Goal: Task Accomplishment & Management: Manage account settings

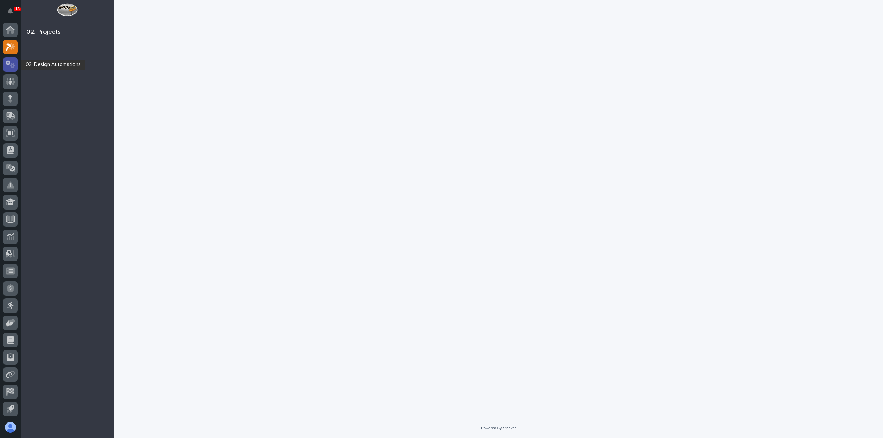
click at [17, 63] on div at bounding box center [10, 64] width 14 height 14
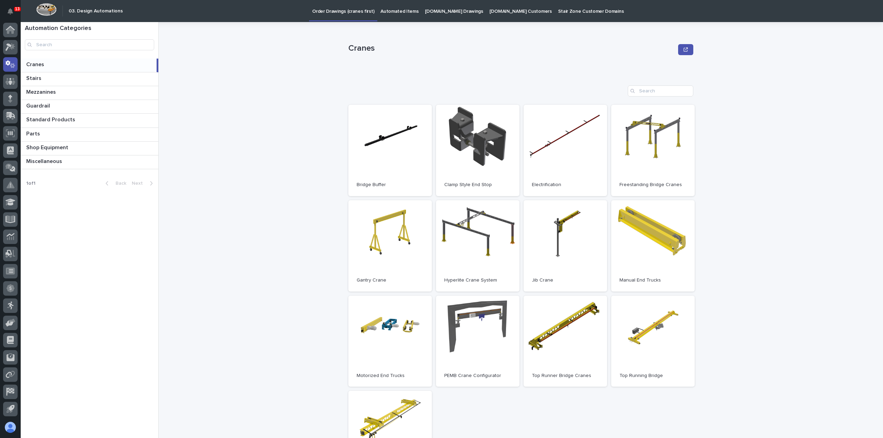
click at [385, 14] on p "Automated Items" at bounding box center [399, 7] width 38 height 14
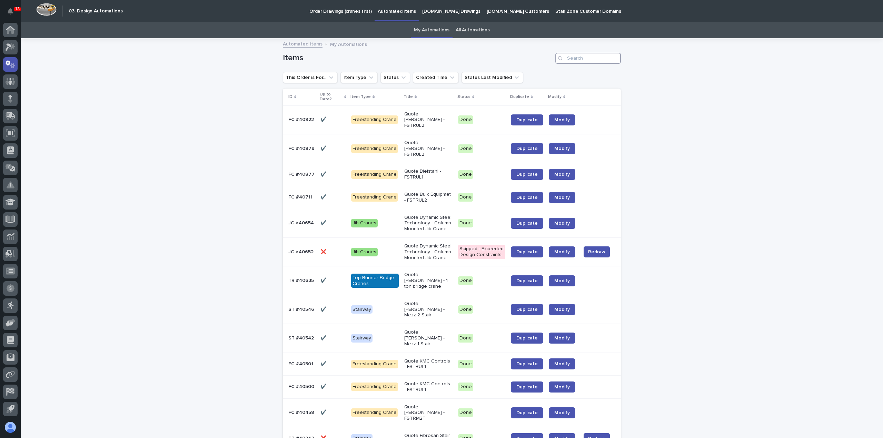
click at [585, 59] on input "Search" at bounding box center [587, 58] width 65 height 11
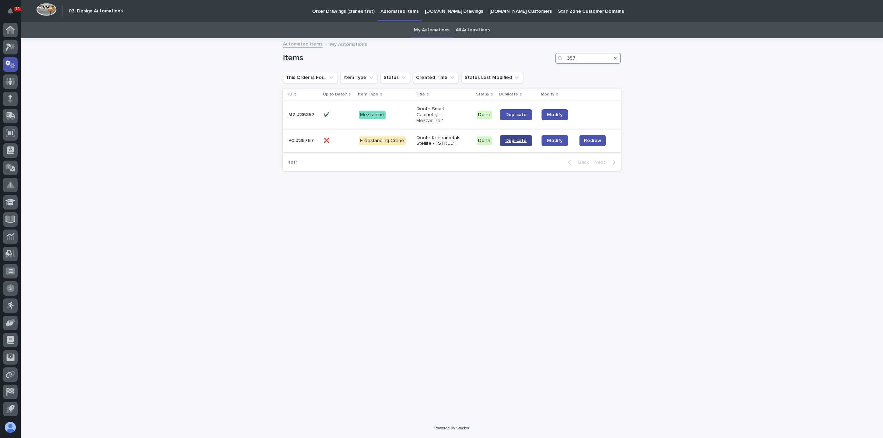
type input "357"
click at [516, 138] on span "Duplicate" at bounding box center [515, 140] width 21 height 5
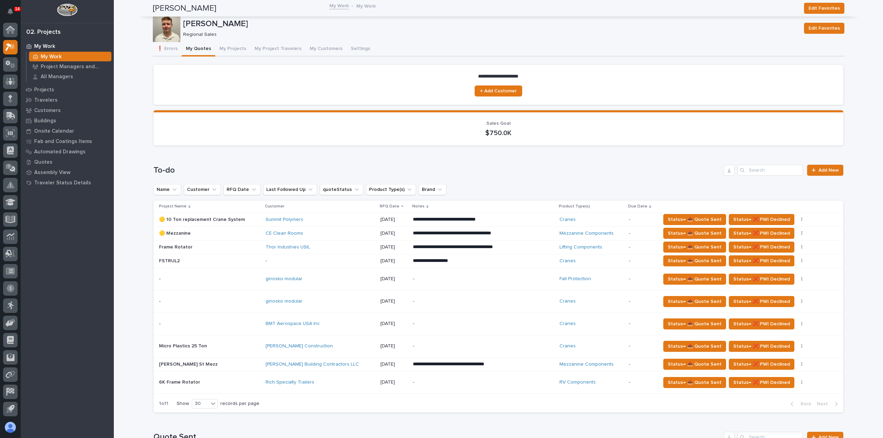
scroll to position [138, 0]
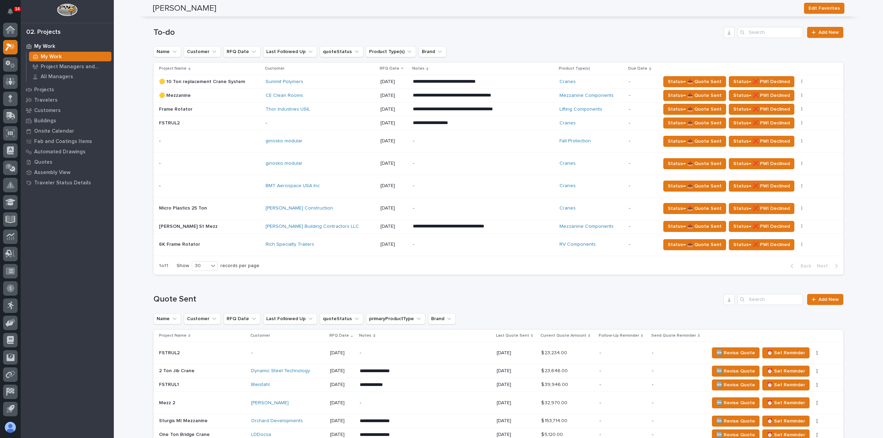
click at [250, 125] on p at bounding box center [209, 123] width 101 height 6
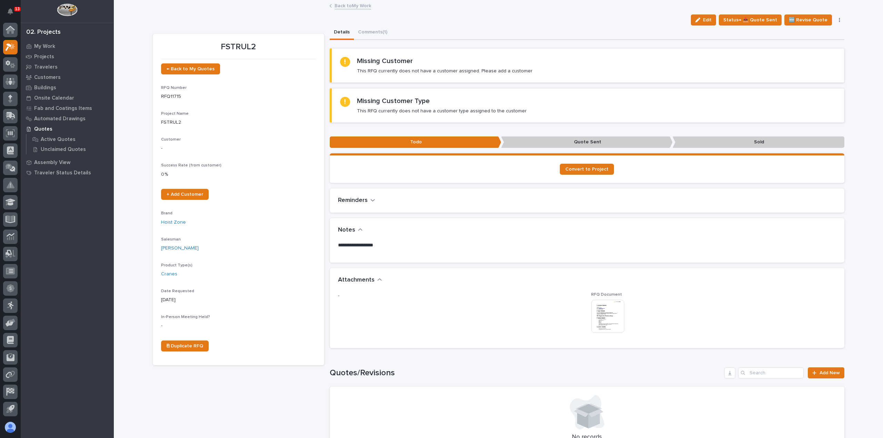
click at [616, 316] on img at bounding box center [607, 316] width 33 height 33
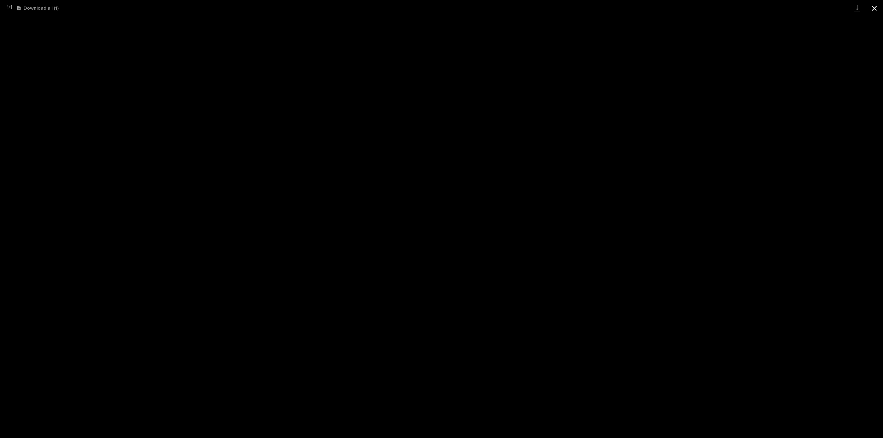
click at [877, 4] on button "Close gallery" at bounding box center [873, 8] width 17 height 16
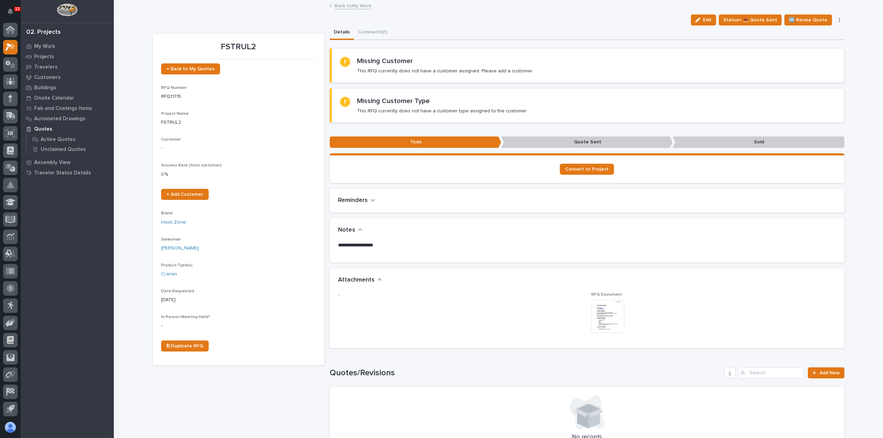
click at [350, 6] on link "Back to My Work" at bounding box center [352, 5] width 37 height 8
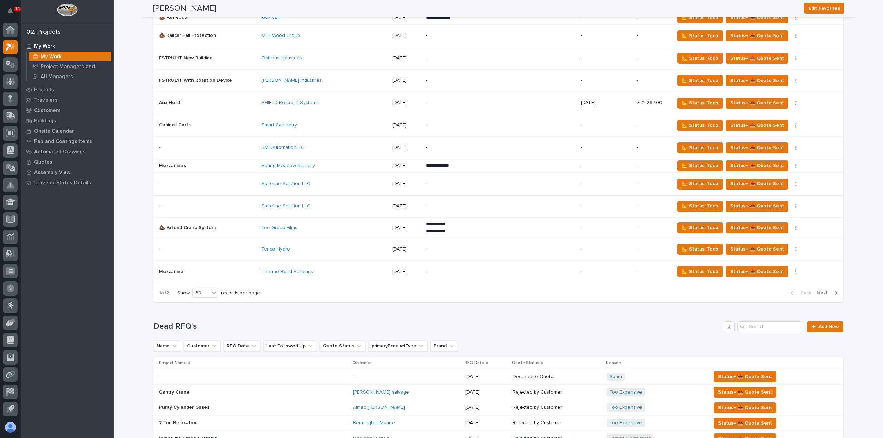
scroll to position [1517, 0]
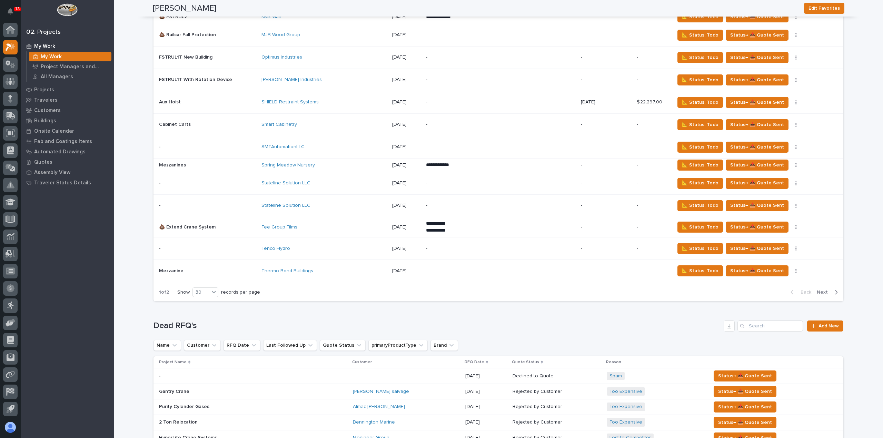
click at [826, 289] on span "Next" at bounding box center [823, 292] width 15 height 6
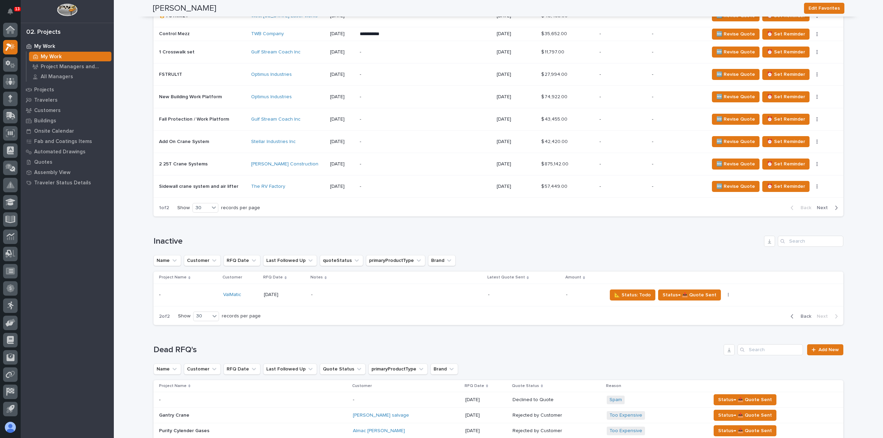
scroll to position [905, 0]
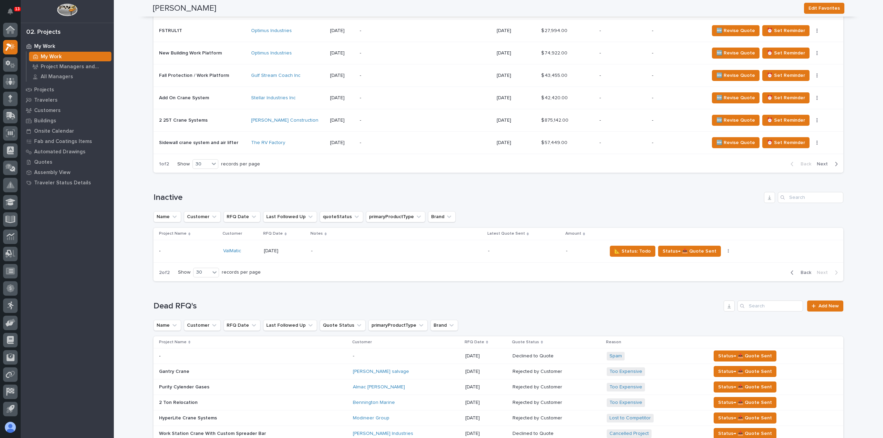
click at [801, 270] on span "Back" at bounding box center [803, 273] width 15 height 6
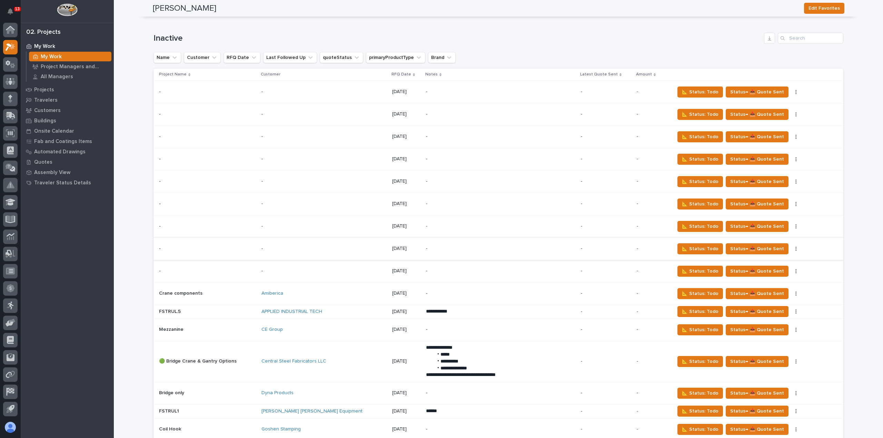
scroll to position [1077, 0]
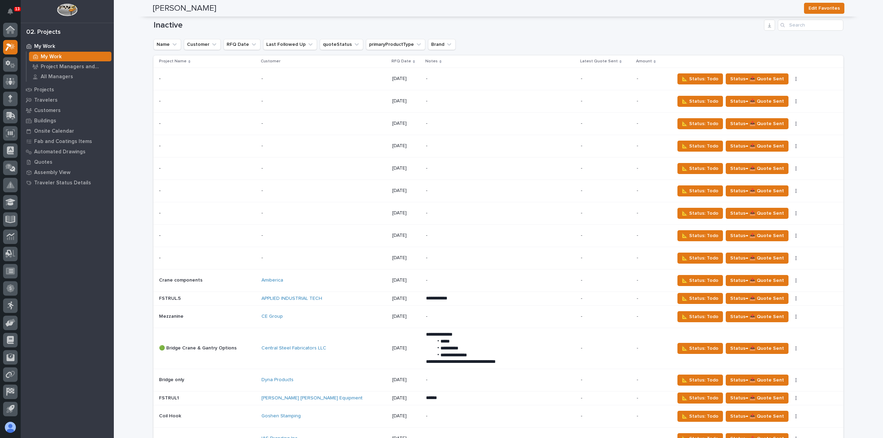
click at [461, 255] on p "-" at bounding box center [486, 258] width 121 height 6
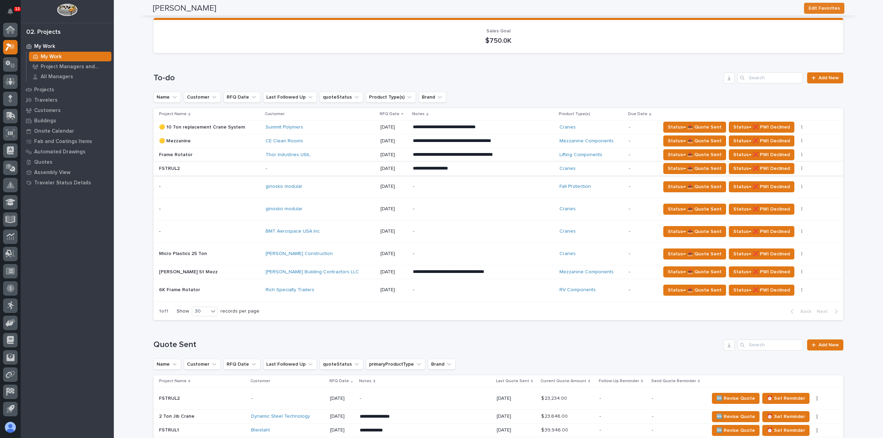
scroll to position [103, 0]
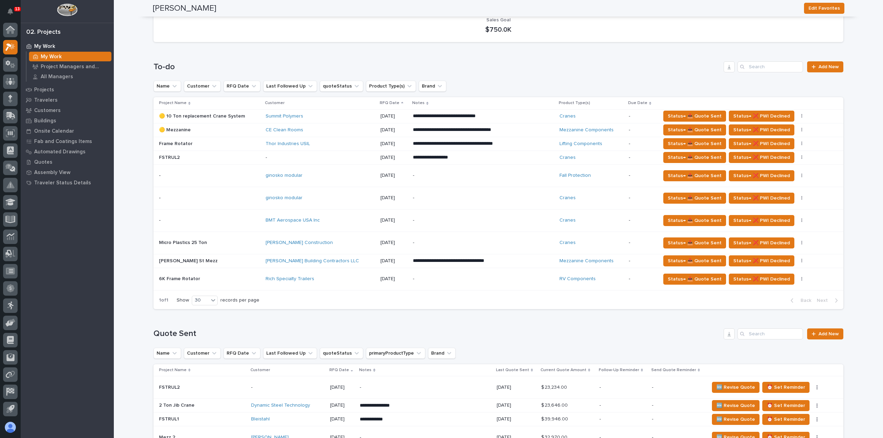
click at [253, 160] on p at bounding box center [209, 158] width 101 height 6
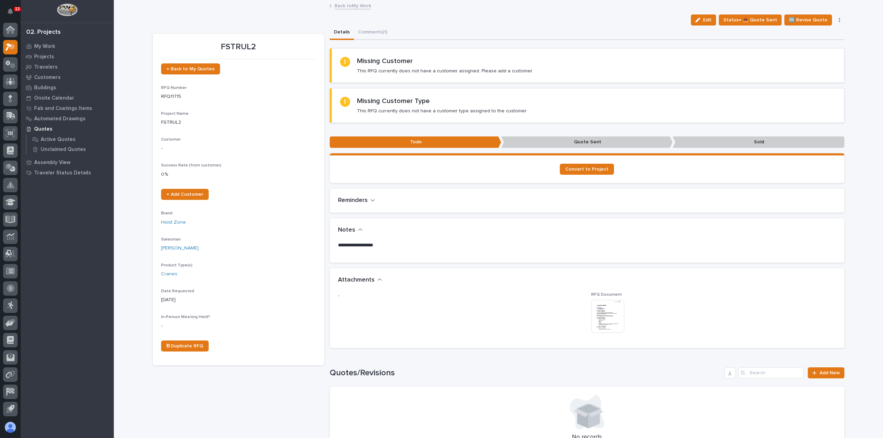
click at [612, 315] on img at bounding box center [607, 316] width 33 height 33
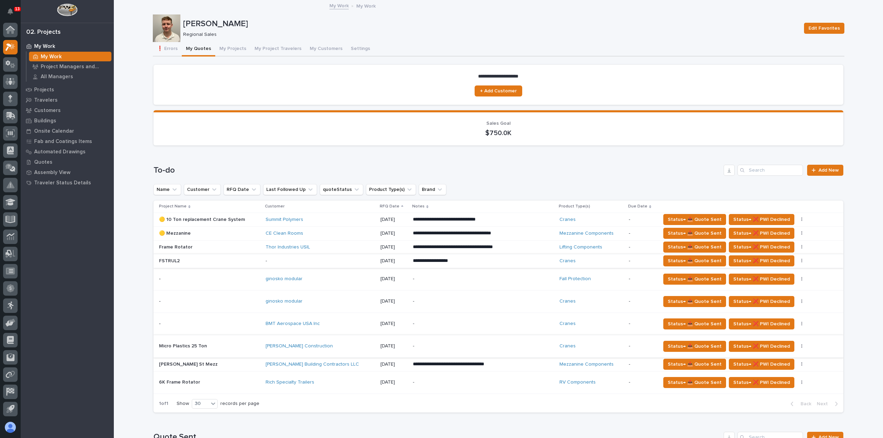
click at [801, 260] on icon "button" at bounding box center [801, 261] width 1 height 5
click at [775, 274] on span "Status→ ⏳ Inactive" at bounding box center [760, 274] width 42 height 8
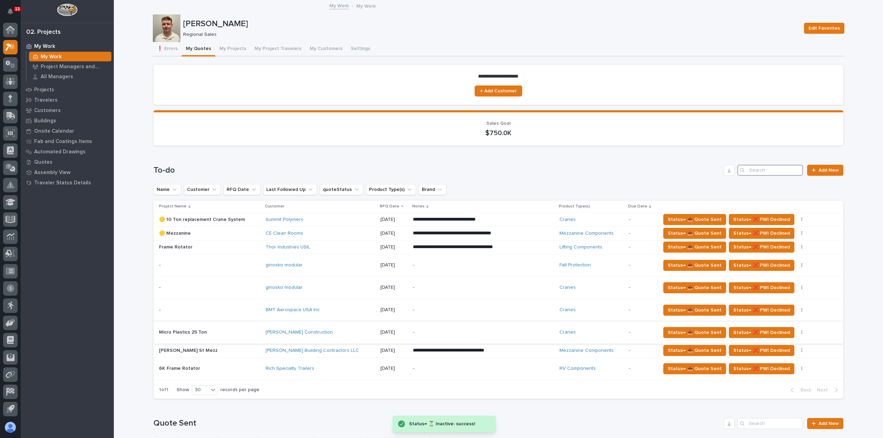
click at [754, 171] on input "Search" at bounding box center [769, 170] width 65 height 11
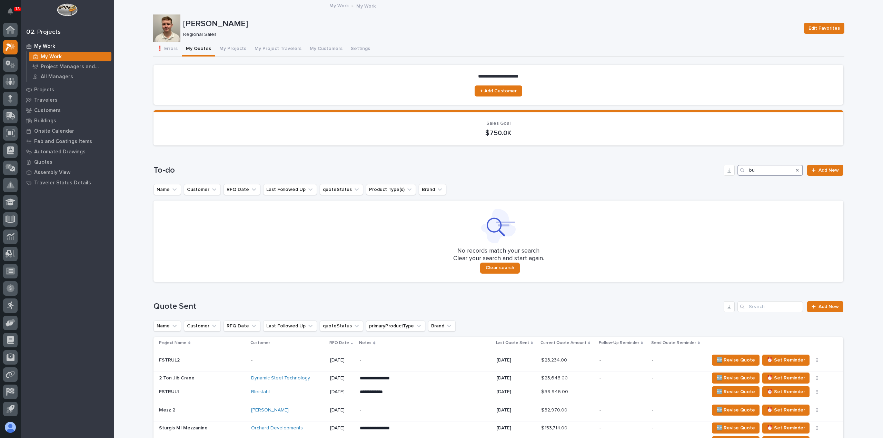
type input "b"
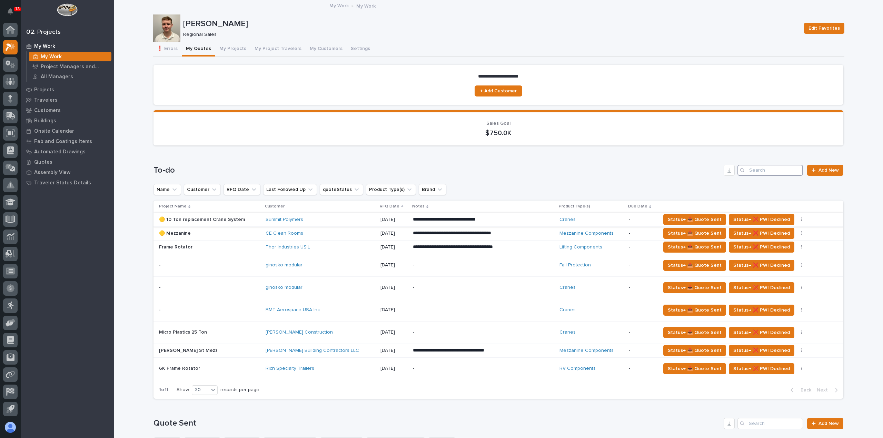
scroll to position [207, 0]
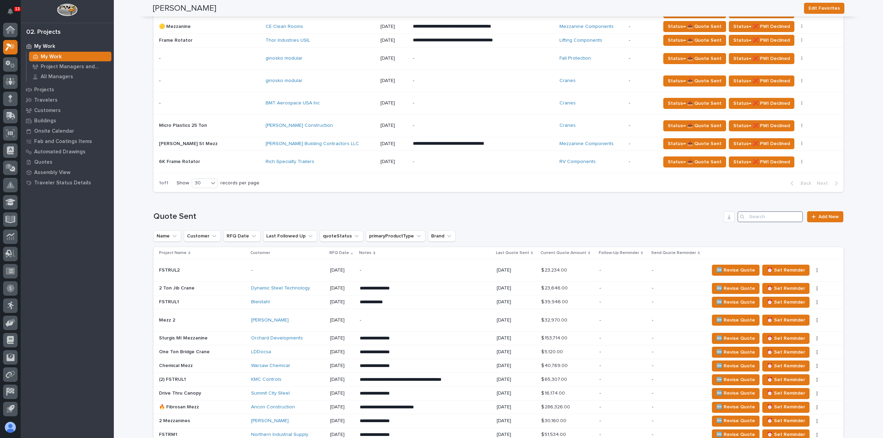
click at [786, 214] on input "Search" at bounding box center [769, 216] width 65 height 11
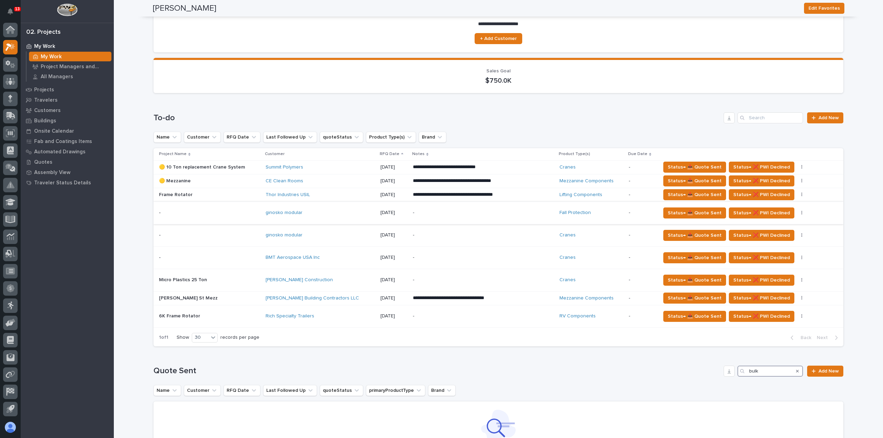
scroll to position [0, 0]
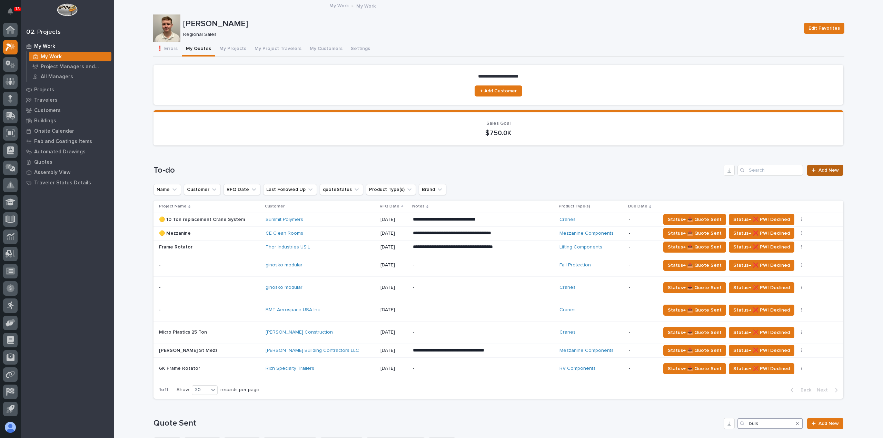
type input "bulk"
click at [814, 171] on div at bounding box center [814, 170] width 7 height 5
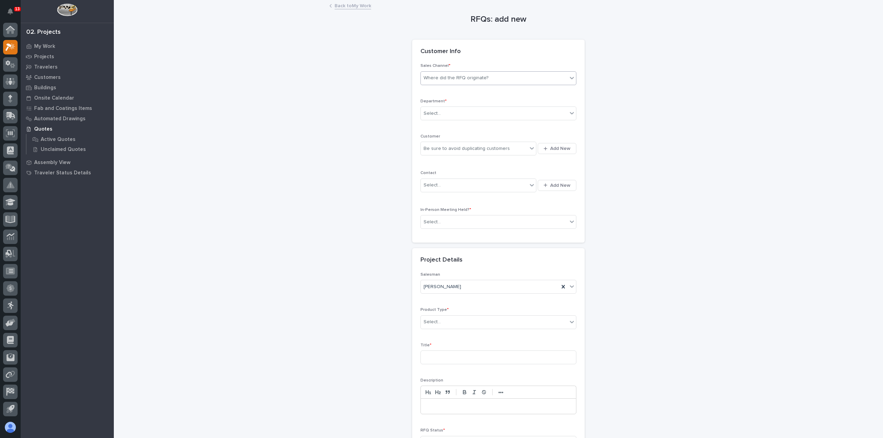
click at [445, 75] on div "Where did the RFQ originate?" at bounding box center [455, 77] width 65 height 7
type input "**********"
click at [515, 61] on div "Customer Info" at bounding box center [498, 52] width 172 height 24
click at [512, 83] on div "Where did the RFQ originate?" at bounding box center [494, 77] width 147 height 11
click at [511, 109] on div "PWI" at bounding box center [495, 103] width 155 height 12
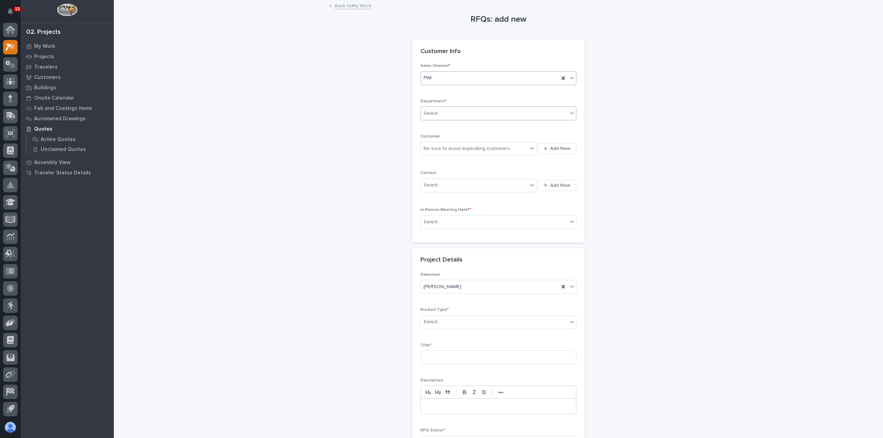
click at [497, 118] on div "Select..." at bounding box center [494, 113] width 147 height 11
click at [492, 140] on div "Regional Sales" at bounding box center [495, 138] width 155 height 12
click at [487, 151] on div "Be sure to avoid duplicating customers" at bounding box center [466, 148] width 86 height 7
type input "****"
click at [557, 148] on span "Add New" at bounding box center [560, 148] width 20 height 6
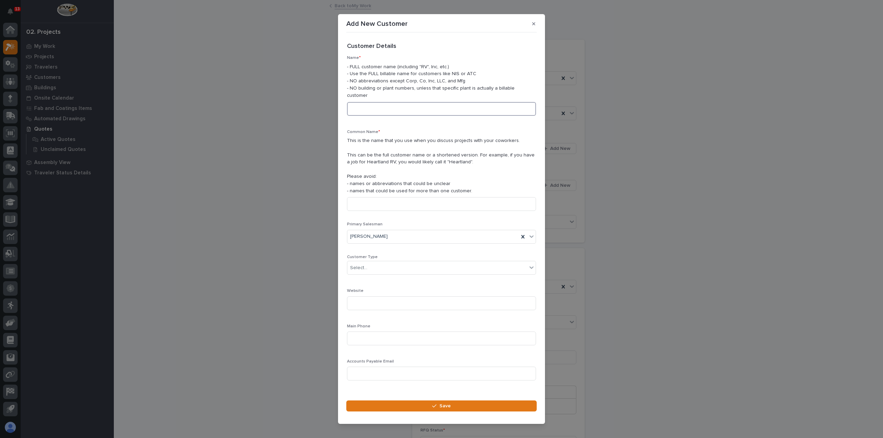
click at [440, 106] on input at bounding box center [441, 109] width 189 height 14
type input "Bulk Equipment"
drag, startPoint x: 429, startPoint y: 196, endPoint x: 429, endPoint y: 200, distance: 3.8
click at [429, 199] on input at bounding box center [441, 204] width 189 height 14
type input "Bulk Equipment"
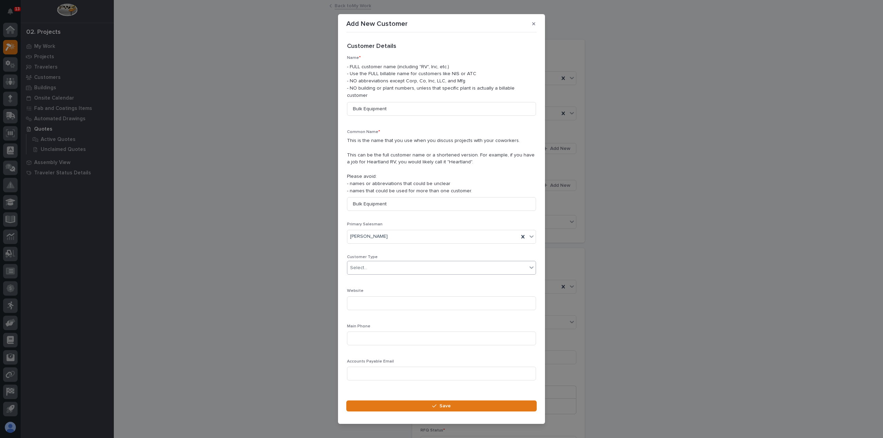
click at [417, 268] on div "Select..." at bounding box center [437, 267] width 180 height 11
click at [416, 289] on div "End User" at bounding box center [438, 289] width 183 height 12
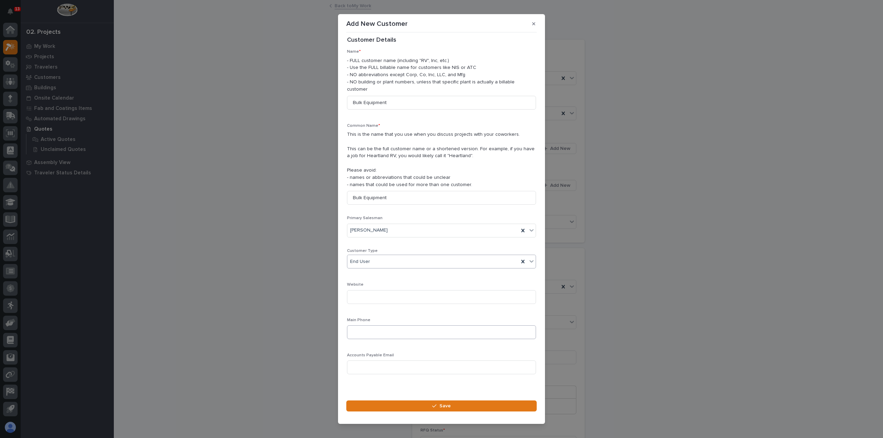
scroll to position [10, 0]
click at [416, 401] on button "Save" at bounding box center [441, 406] width 190 height 11
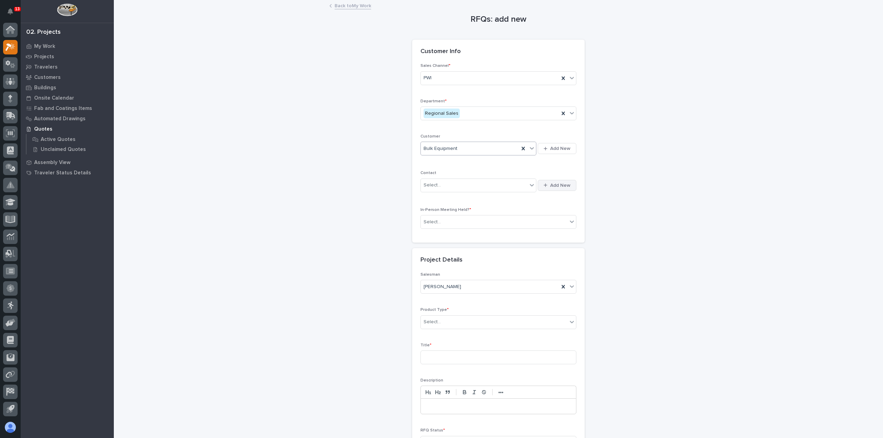
click at [560, 186] on span "Add New" at bounding box center [560, 185] width 20 height 6
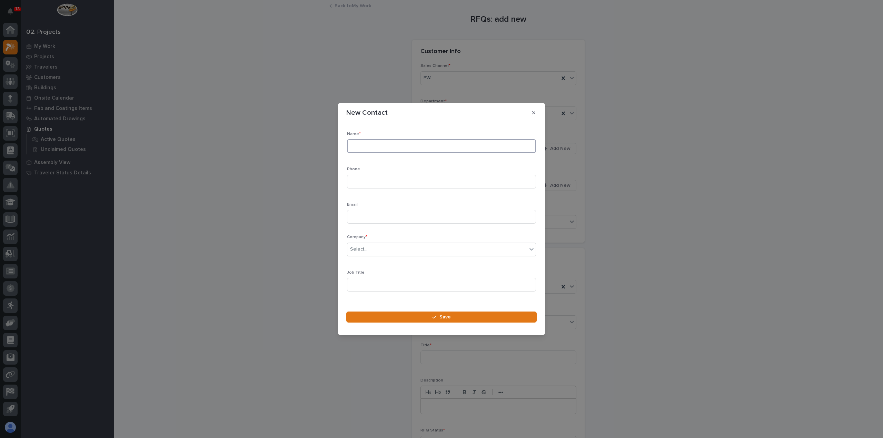
click at [414, 148] on input at bounding box center [441, 146] width 189 height 14
type input "Jason Howes"
drag, startPoint x: 391, startPoint y: 184, endPoint x: 381, endPoint y: 172, distance: 14.7
click at [391, 183] on input at bounding box center [441, 182] width 189 height 14
click at [372, 217] on input at bounding box center [441, 217] width 189 height 14
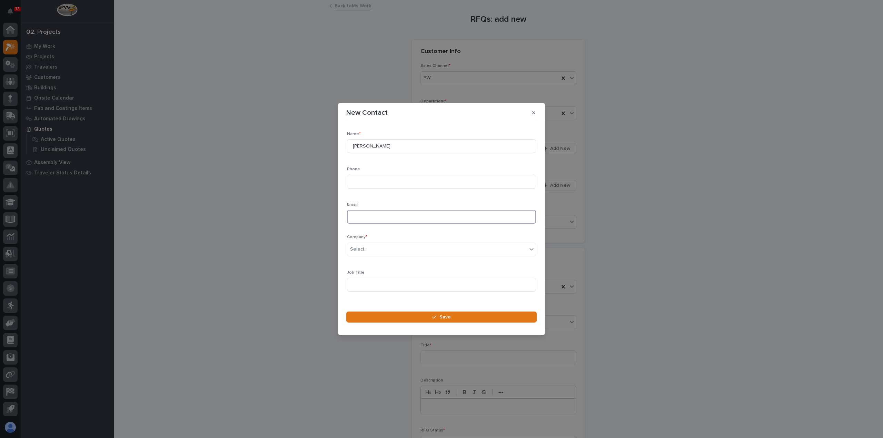
paste input "jhowes@bulkequip.com"
type input "jhowes@bulkequip.com"
click at [373, 244] on div "Select..." at bounding box center [437, 249] width 180 height 11
type input "****"
click at [404, 265] on div "Bulk Equipment" at bounding box center [438, 262] width 183 height 12
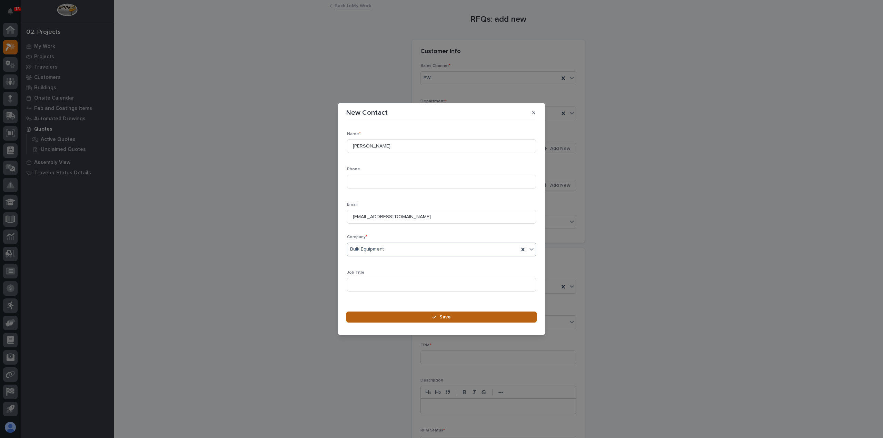
click at [411, 322] on button "Save" at bounding box center [441, 317] width 190 height 11
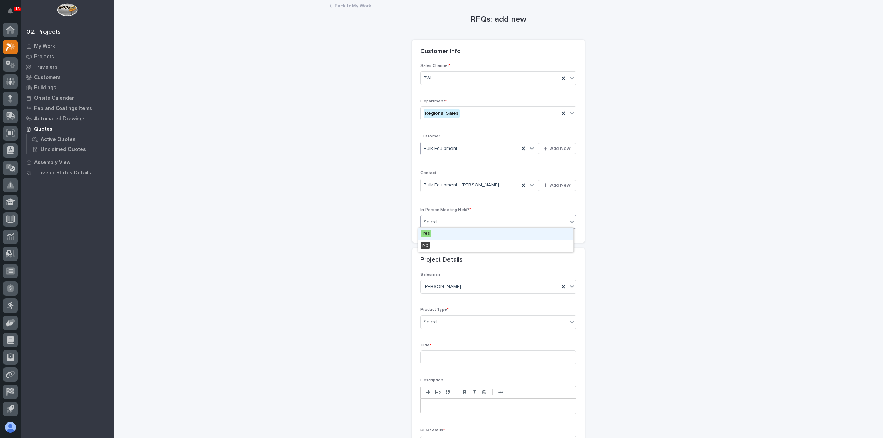
click at [474, 219] on div "Select..." at bounding box center [494, 221] width 147 height 11
click at [471, 247] on div "No" at bounding box center [495, 246] width 155 height 12
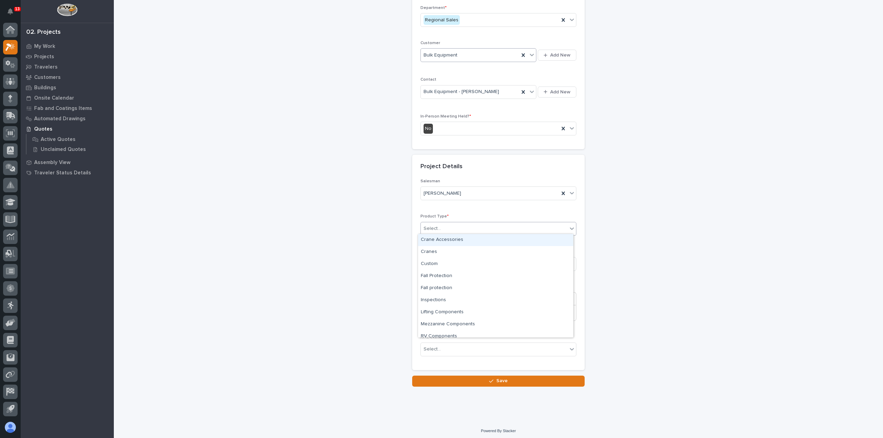
click at [466, 231] on div "Select..." at bounding box center [494, 228] width 147 height 11
click at [462, 254] on div "Cranes" at bounding box center [495, 252] width 155 height 12
click at [462, 258] on input at bounding box center [498, 264] width 156 height 14
click at [493, 263] on input at bounding box center [498, 264] width 156 height 14
type input "FSTRUL1"
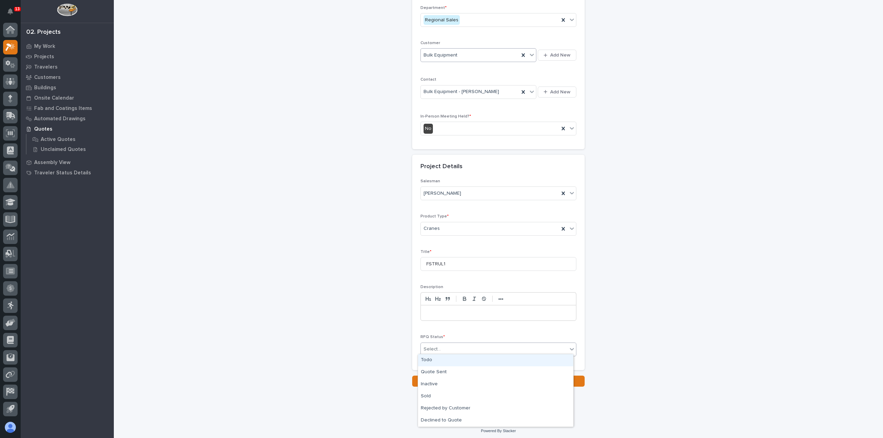
click at [459, 348] on div "Select..." at bounding box center [494, 349] width 147 height 11
click at [460, 360] on div "Todo" at bounding box center [495, 360] width 155 height 12
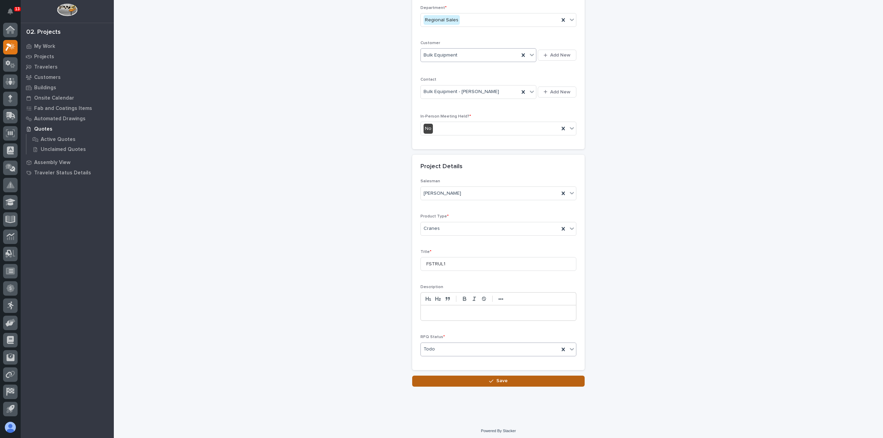
click at [464, 377] on button "Save" at bounding box center [498, 381] width 172 height 11
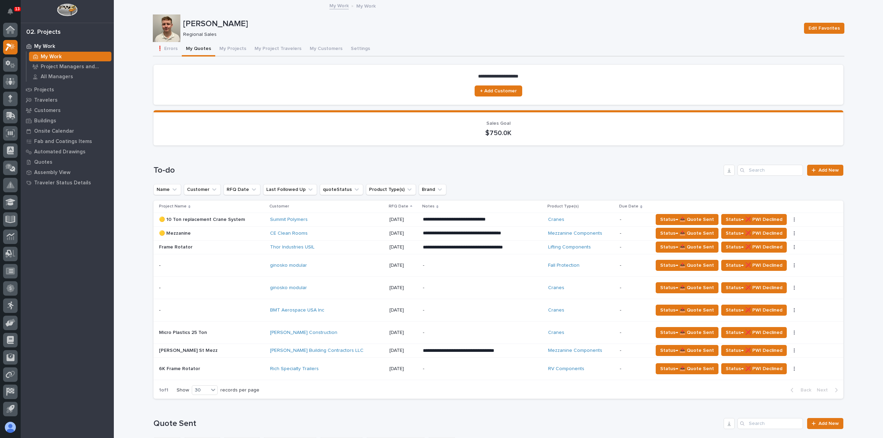
scroll to position [34, 0]
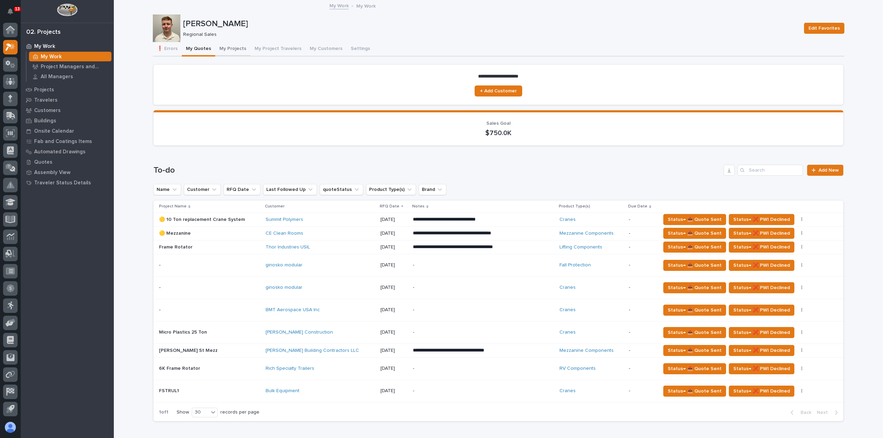
click at [224, 46] on button "My Projects" at bounding box center [232, 49] width 35 height 14
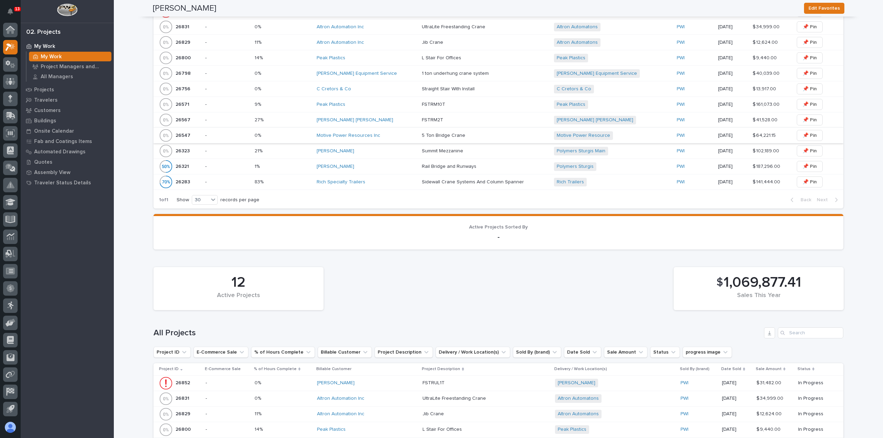
scroll to position [172, 0]
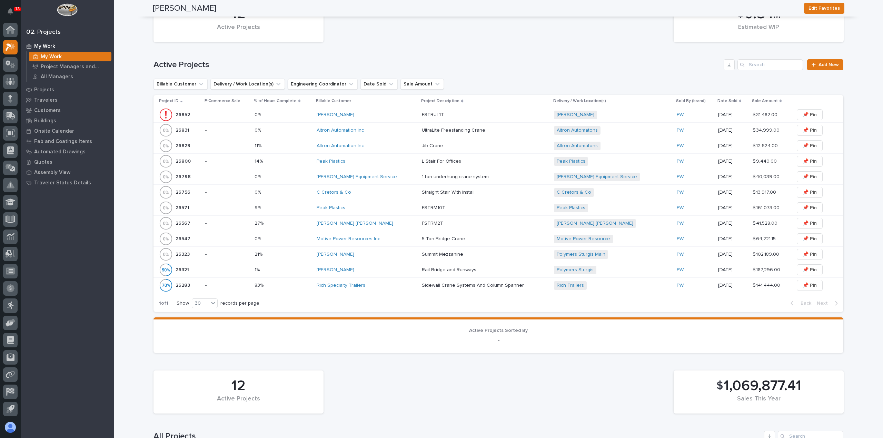
click at [381, 116] on div "[PERSON_NAME]" at bounding box center [366, 115] width 100 height 6
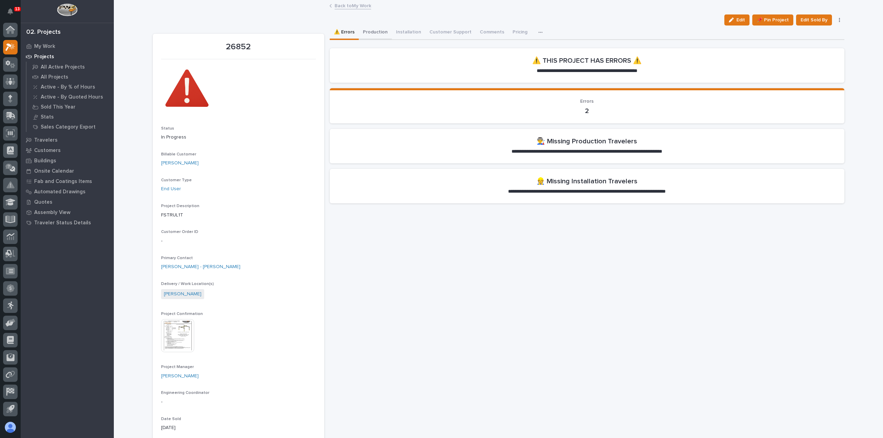
click at [378, 29] on button "Production" at bounding box center [375, 33] width 33 height 14
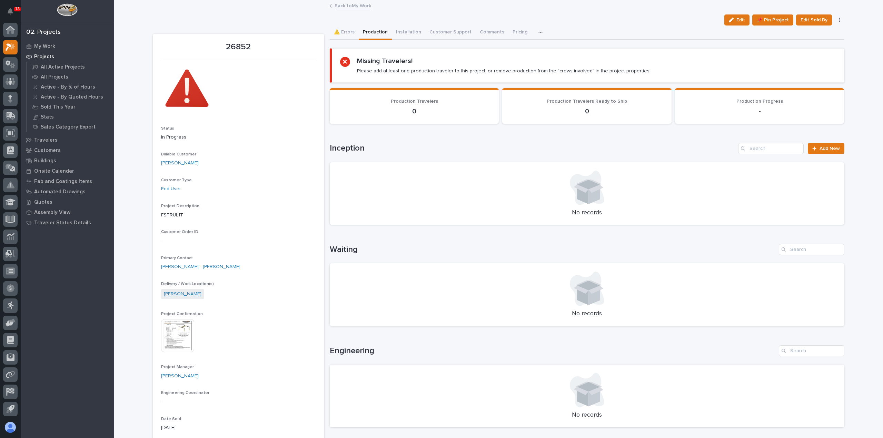
click at [345, 7] on link "Back to My Work" at bounding box center [352, 5] width 37 height 8
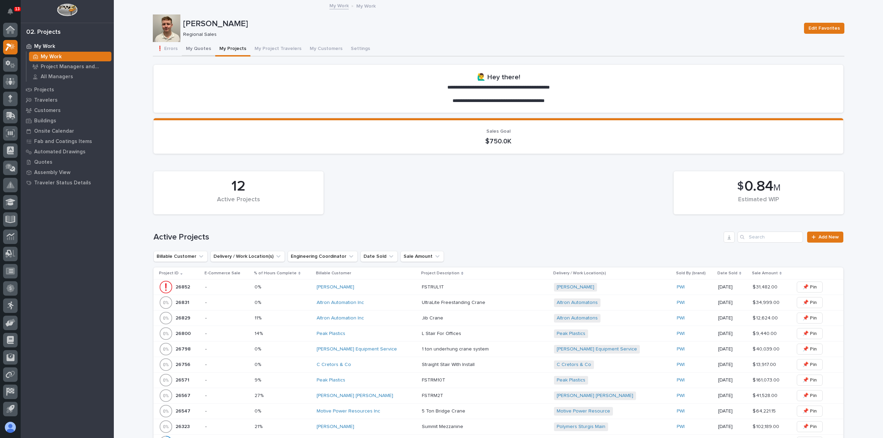
click at [198, 51] on button "My Quotes" at bounding box center [198, 49] width 33 height 14
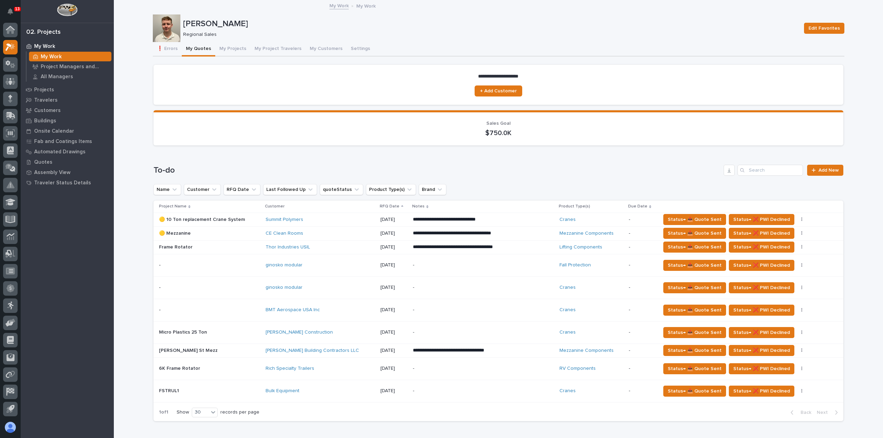
click at [489, 304] on div "-" at bounding box center [473, 310] width 121 height 16
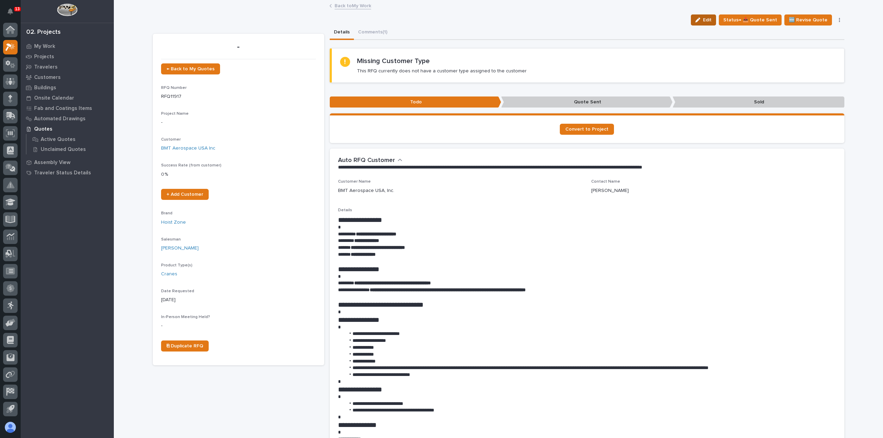
click at [698, 17] on button "Edit" at bounding box center [702, 19] width 25 height 11
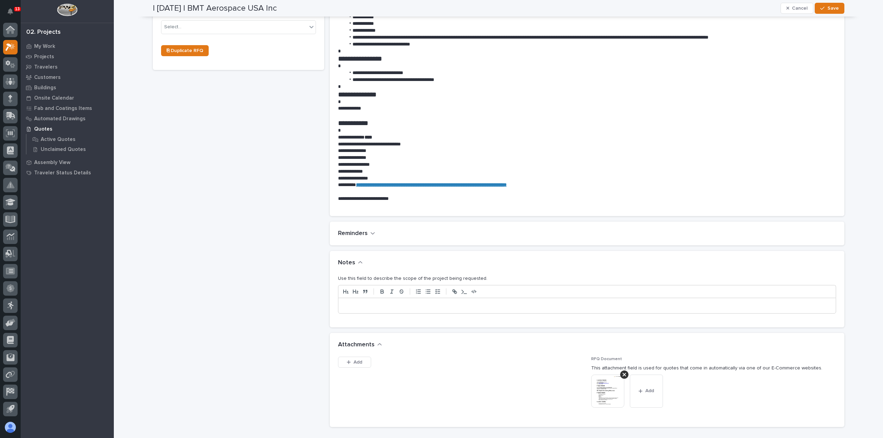
scroll to position [345, 0]
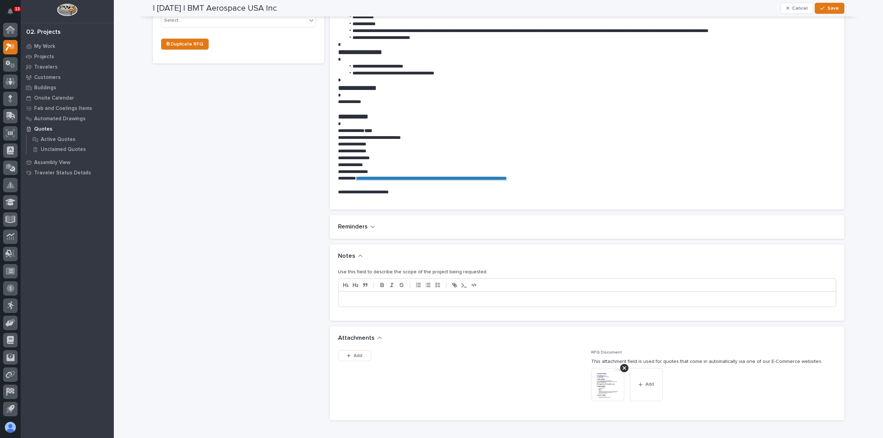
click at [460, 304] on div at bounding box center [586, 299] width 497 height 15
click at [820, 7] on icon "button" at bounding box center [822, 8] width 4 height 5
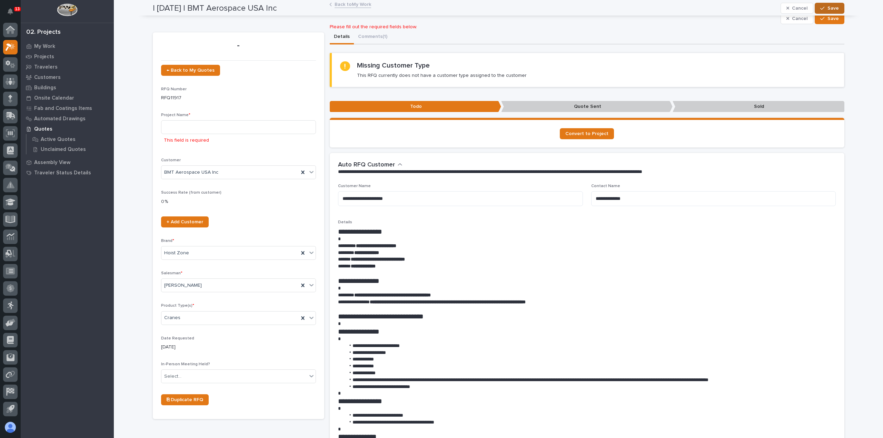
scroll to position [0, 0]
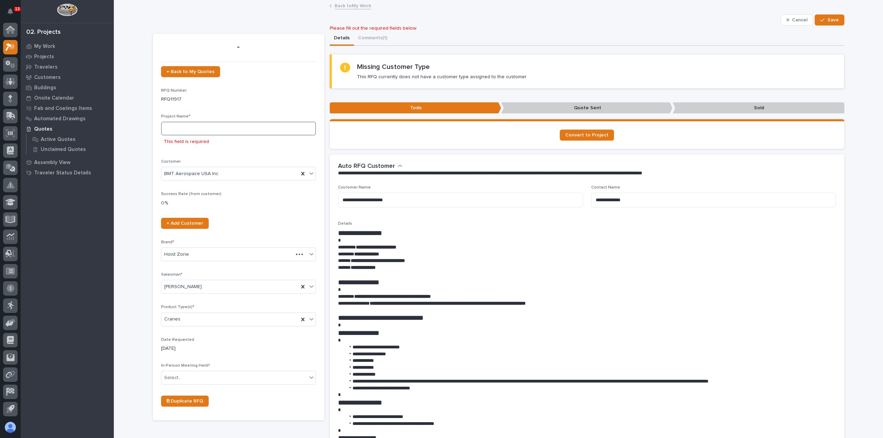
click at [180, 128] on input at bounding box center [238, 129] width 155 height 14
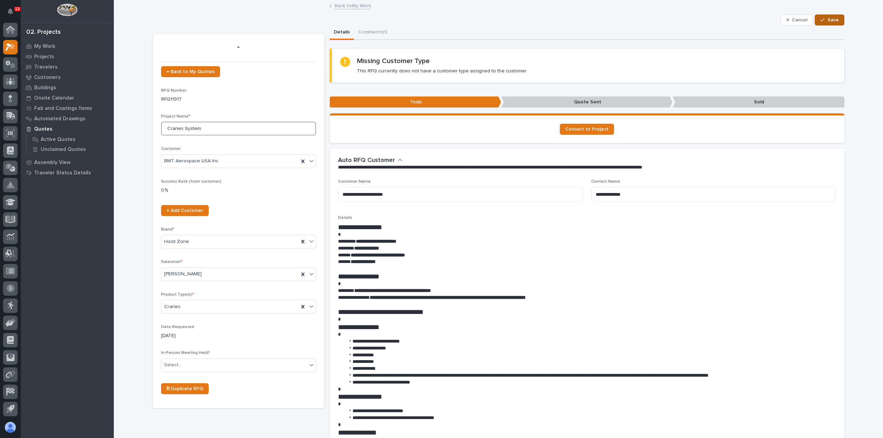
type input "Cranes System"
click at [820, 18] on icon "button" at bounding box center [822, 20] width 4 height 5
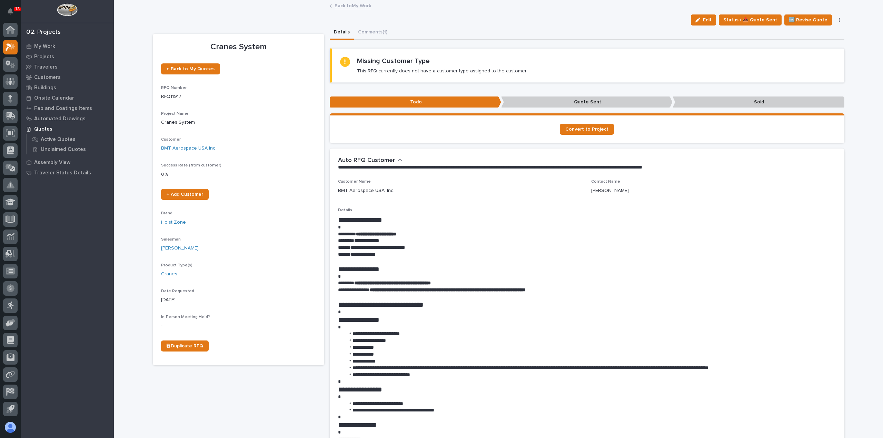
click at [360, 7] on link "Back to My Work" at bounding box center [352, 5] width 37 height 8
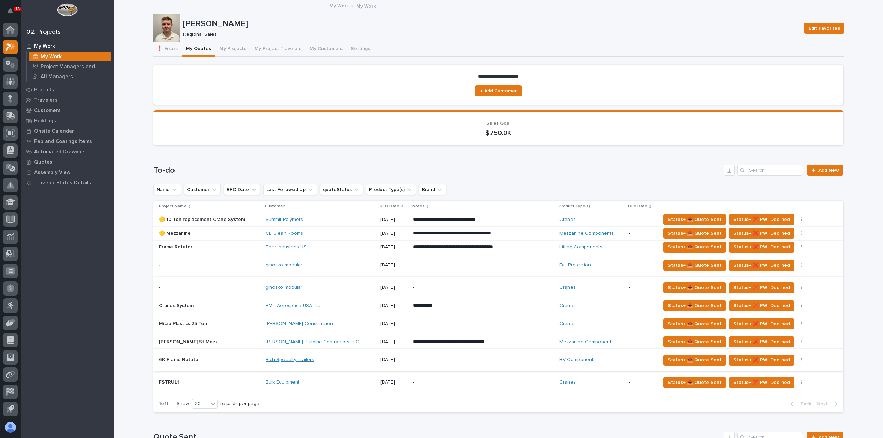
click at [288, 359] on link "Rich Specialty Trailers" at bounding box center [289, 360] width 49 height 6
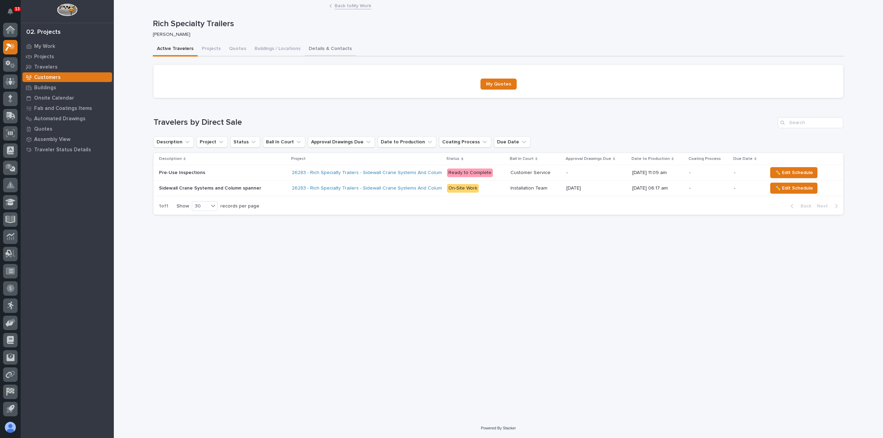
click at [326, 48] on button "Details & Contacts" at bounding box center [329, 49] width 51 height 14
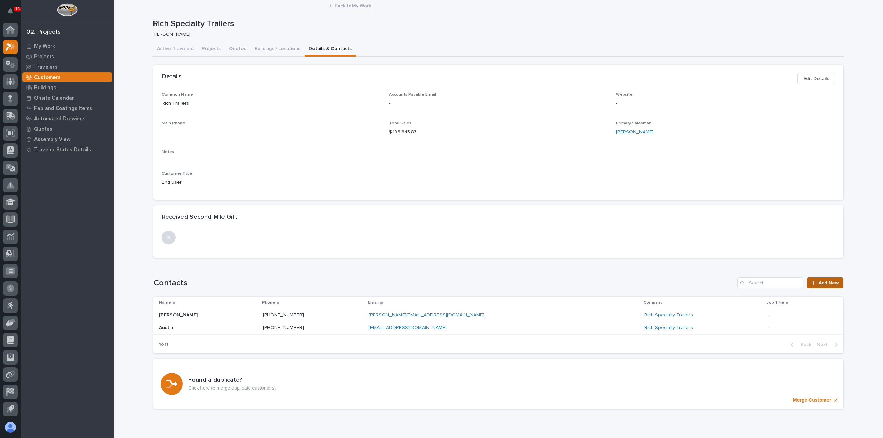
click at [831, 282] on span "Add New" at bounding box center [828, 283] width 20 height 5
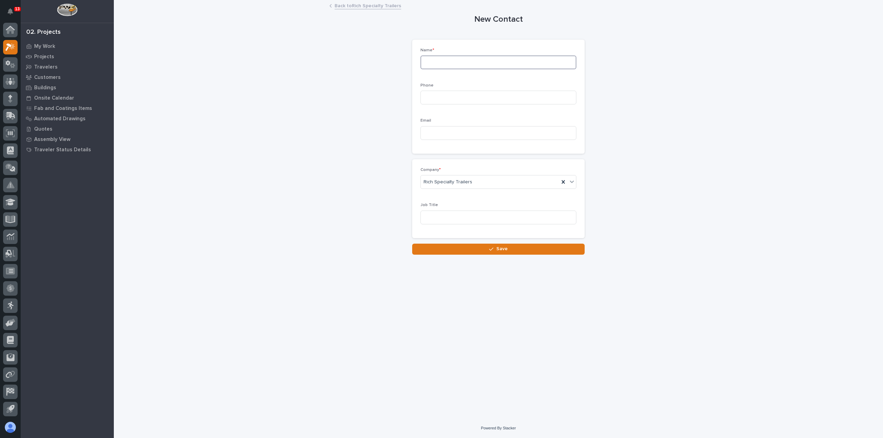
click at [472, 61] on input at bounding box center [498, 63] width 156 height 14
type input "[PERSON_NAME]"
click at [474, 101] on input at bounding box center [498, 98] width 156 height 14
type input "[PHONE_NUMBER]"
click at [489, 218] on input at bounding box center [498, 218] width 156 height 14
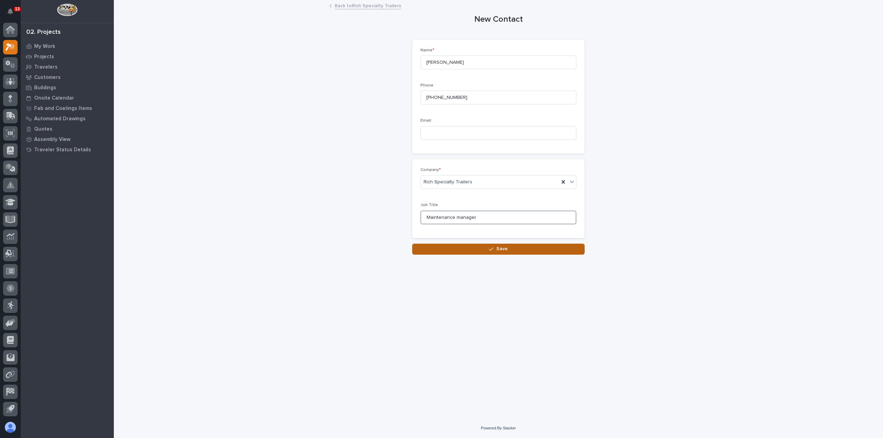
type input "Maintenance manager"
click at [458, 249] on button "Save" at bounding box center [498, 249] width 172 height 11
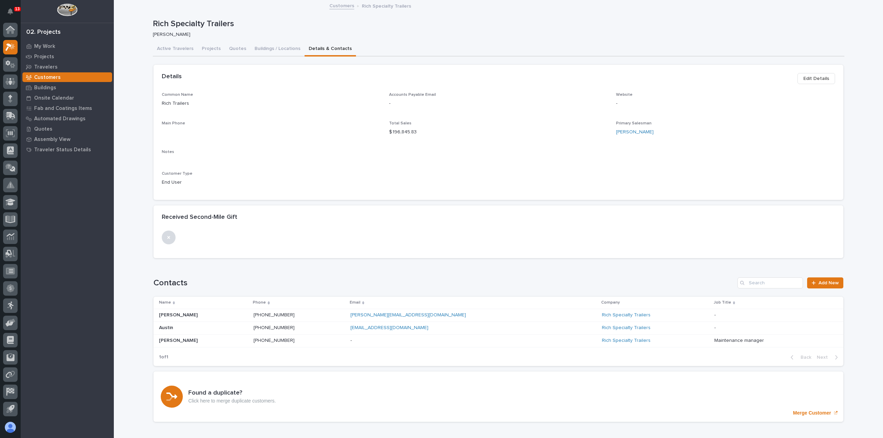
click at [714, 315] on p at bounding box center [773, 315] width 118 height 6
click at [632, 317] on div "Rich Specialty Trailers" at bounding box center [655, 315] width 107 height 6
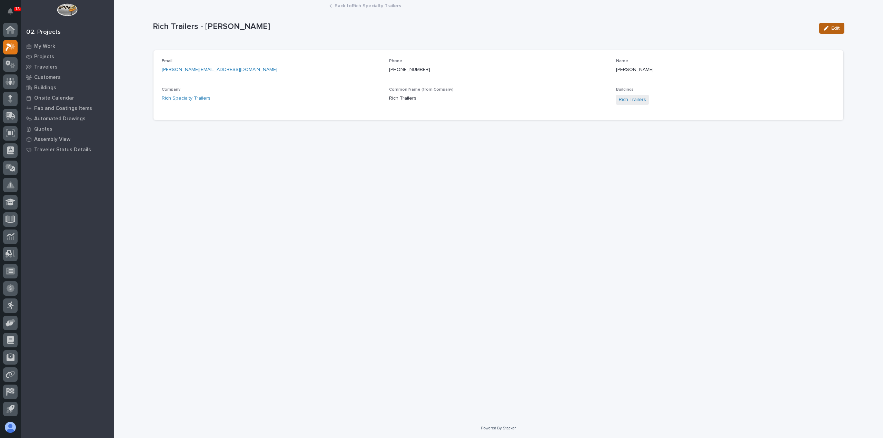
click at [836, 24] on button "Edit" at bounding box center [831, 28] width 25 height 11
click at [830, 25] on span "Save" at bounding box center [832, 28] width 11 height 6
click at [367, 6] on link "Back to Rich Specialty Trailers" at bounding box center [367, 5] width 67 height 8
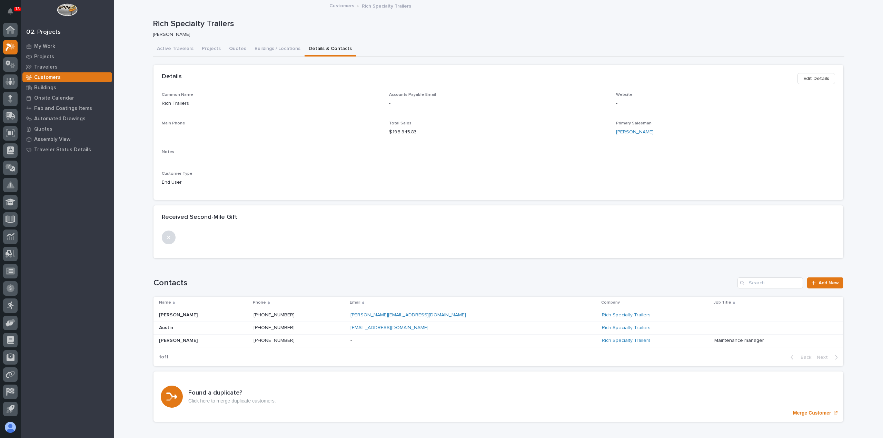
click at [714, 314] on p at bounding box center [773, 315] width 118 height 6
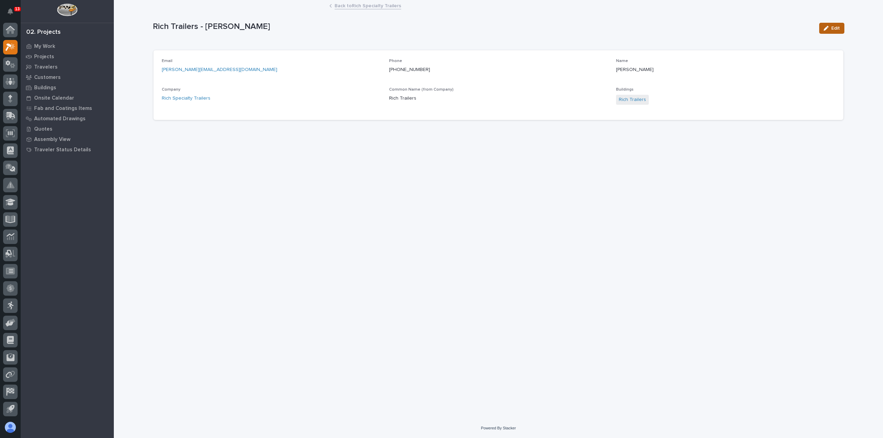
click at [833, 31] on button "Edit" at bounding box center [831, 28] width 25 height 11
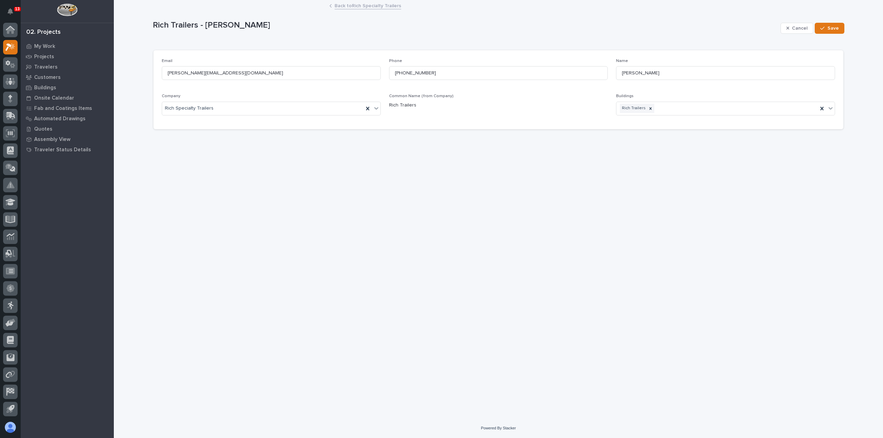
click at [366, 5] on link "Back to Rich Specialty Trailers" at bounding box center [367, 5] width 67 height 8
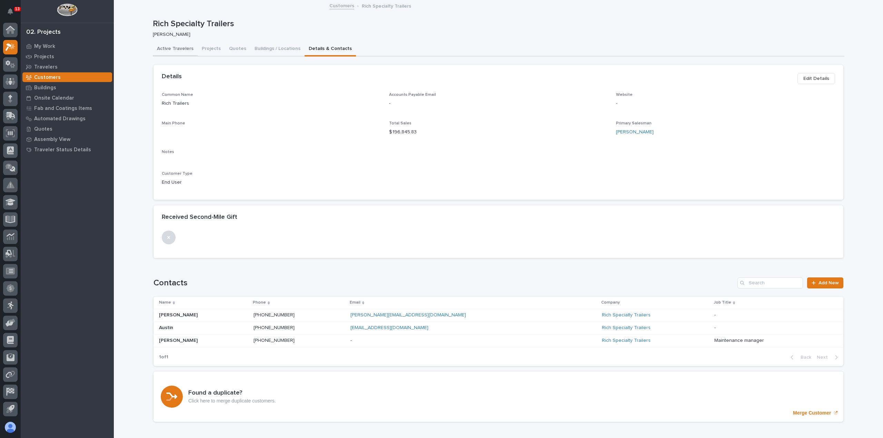
click at [173, 46] on button "Active Travelers" at bounding box center [175, 49] width 45 height 14
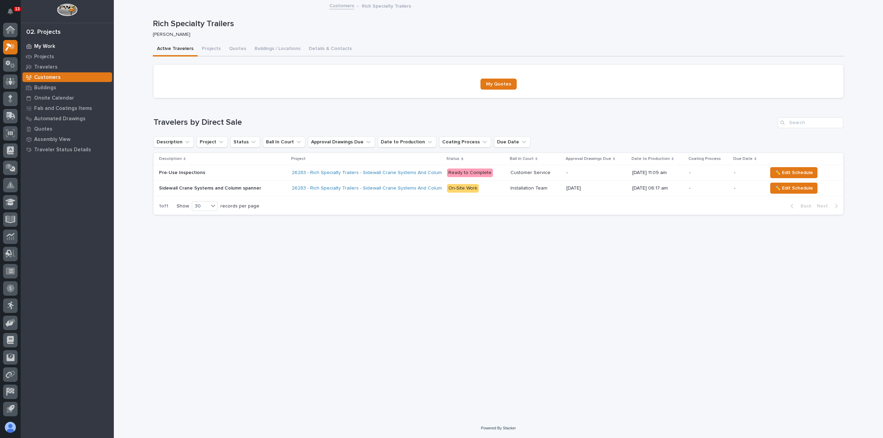
click at [52, 45] on p "My Work" at bounding box center [44, 46] width 21 height 6
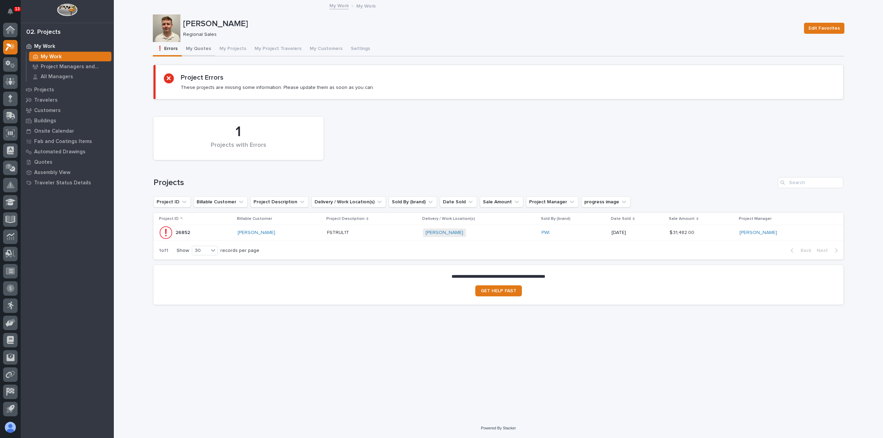
click at [194, 52] on button "My Quotes" at bounding box center [198, 49] width 33 height 14
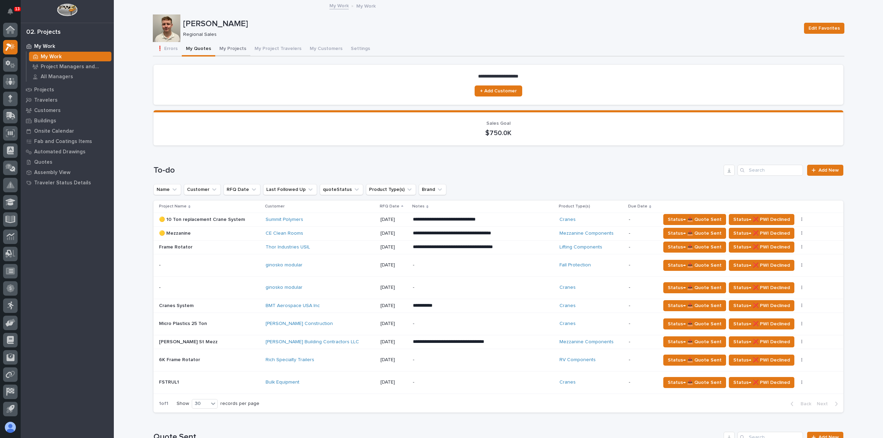
click at [232, 50] on button "My Projects" at bounding box center [232, 49] width 35 height 14
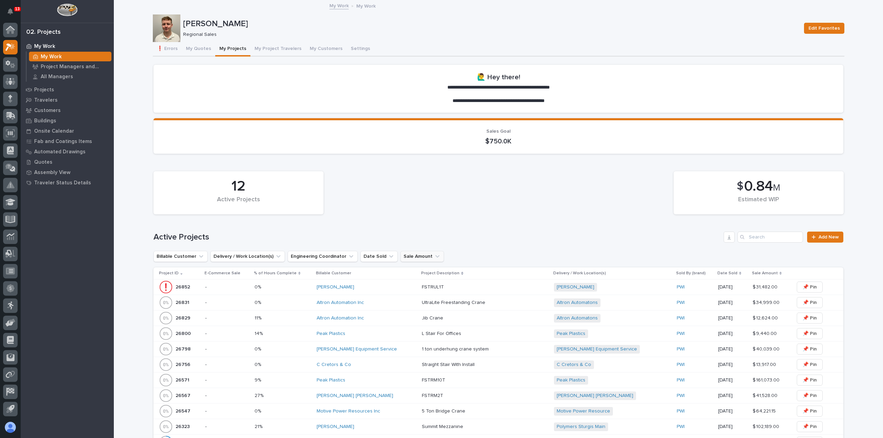
scroll to position [103, 0]
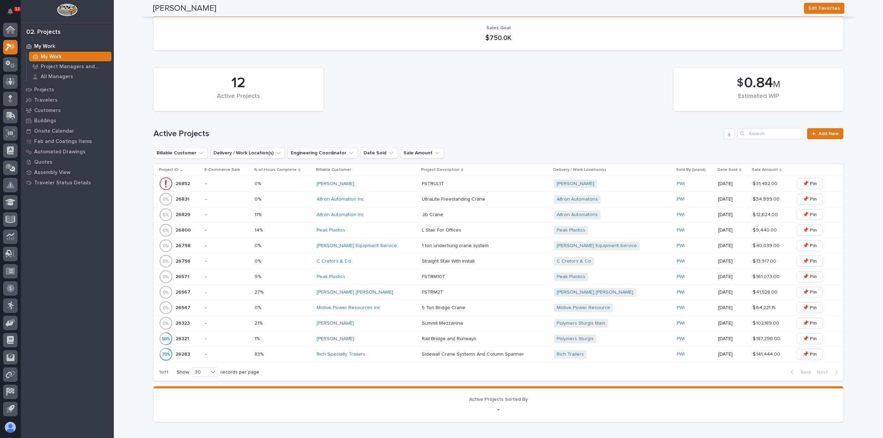
click at [388, 185] on div "[PERSON_NAME]" at bounding box center [366, 184] width 100 height 6
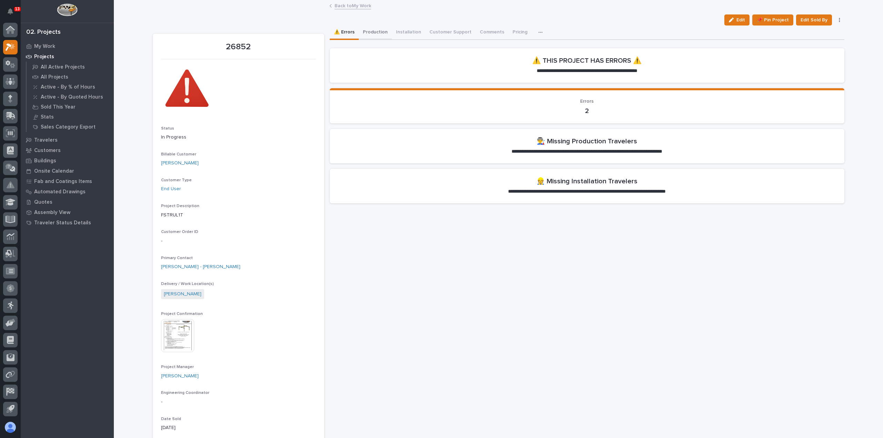
click at [363, 30] on button "Production" at bounding box center [375, 33] width 33 height 14
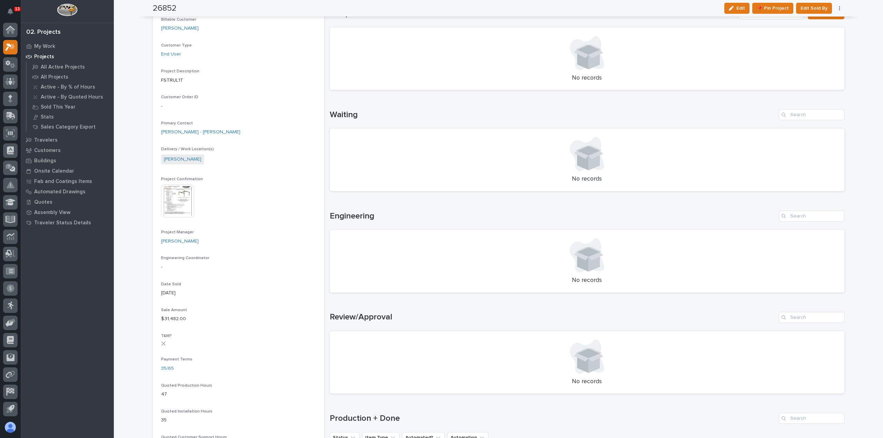
scroll to position [69, 0]
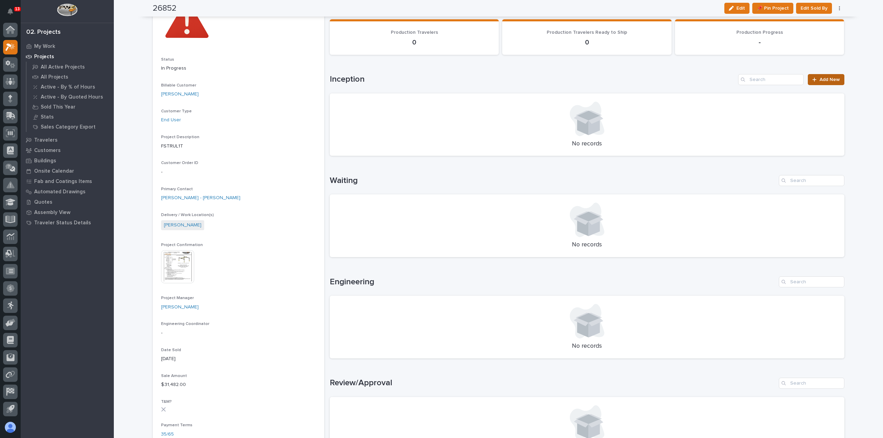
click at [823, 83] on link "Add New" at bounding box center [825, 79] width 36 height 11
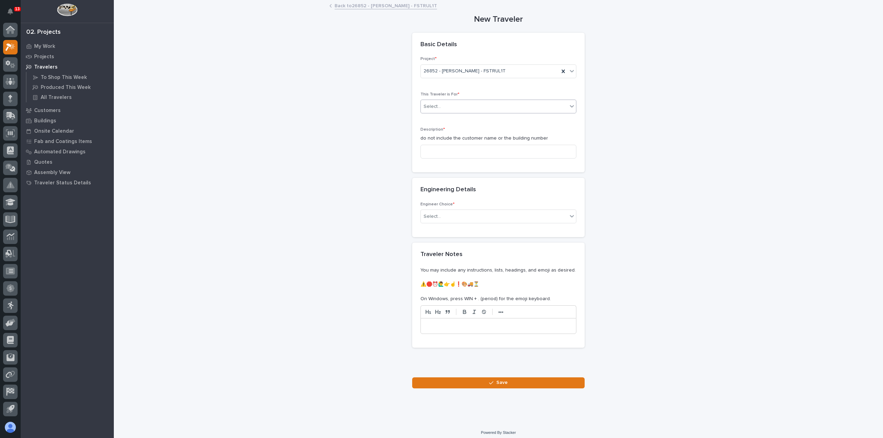
click at [478, 111] on div "Select..." at bounding box center [494, 106] width 147 height 11
click at [468, 120] on div "Production" at bounding box center [495, 119] width 155 height 12
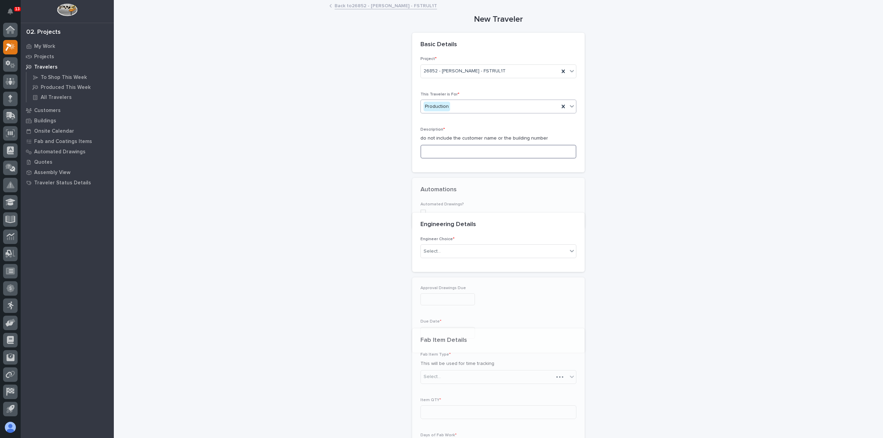
click at [458, 155] on input at bounding box center [498, 152] width 156 height 14
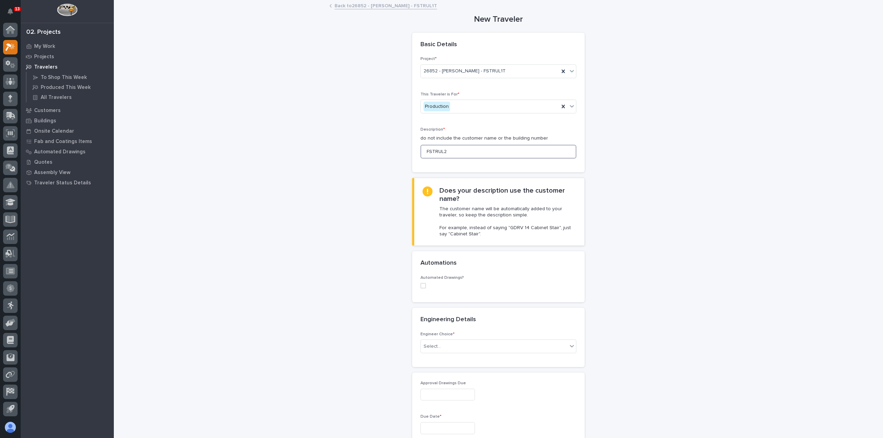
scroll to position [103, 0]
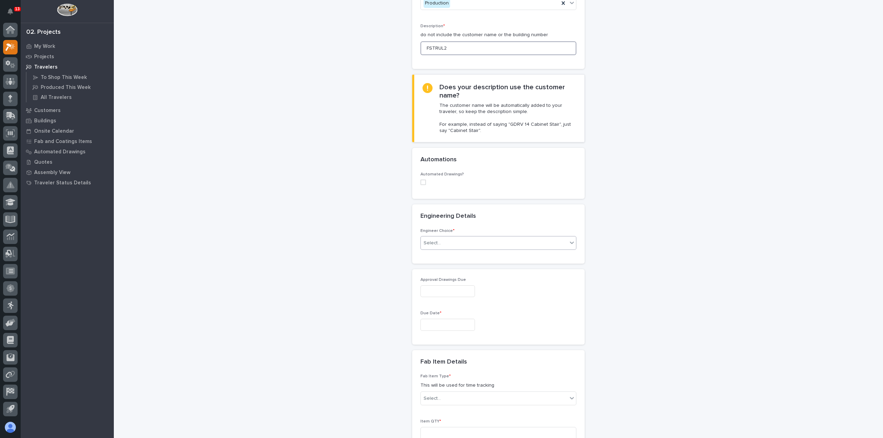
type input "FSTRUL2"
click at [458, 248] on div "Select..." at bounding box center [498, 243] width 156 height 14
click at [465, 271] on div "I want my coordinator to choose an engineer" at bounding box center [495, 267] width 155 height 12
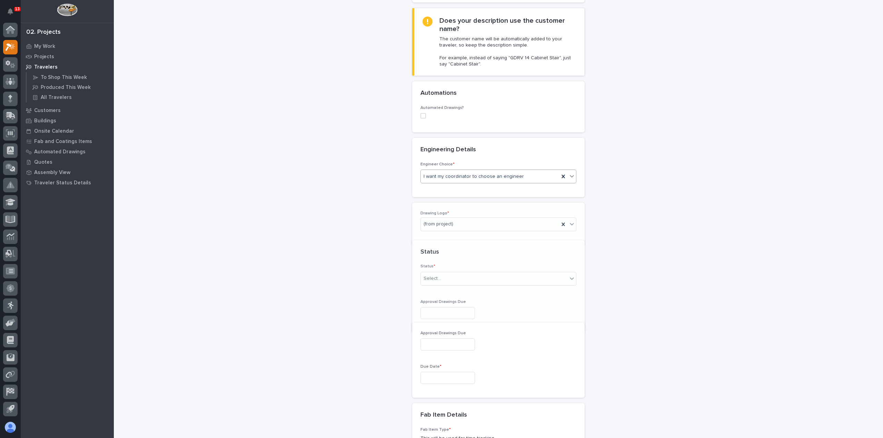
scroll to position [176, 0]
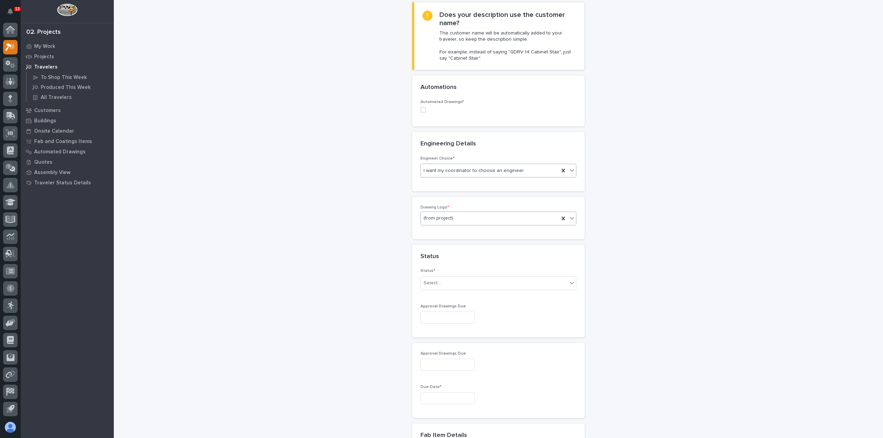
click at [464, 221] on div "(from project)" at bounding box center [490, 218] width 138 height 11
click at [456, 254] on div "PWI" at bounding box center [495, 254] width 155 height 12
click at [452, 286] on div "Select..." at bounding box center [494, 283] width 147 height 11
click at [447, 306] on div "To Engineer" at bounding box center [495, 307] width 155 height 12
click at [447, 315] on input "text" at bounding box center [447, 318] width 54 height 12
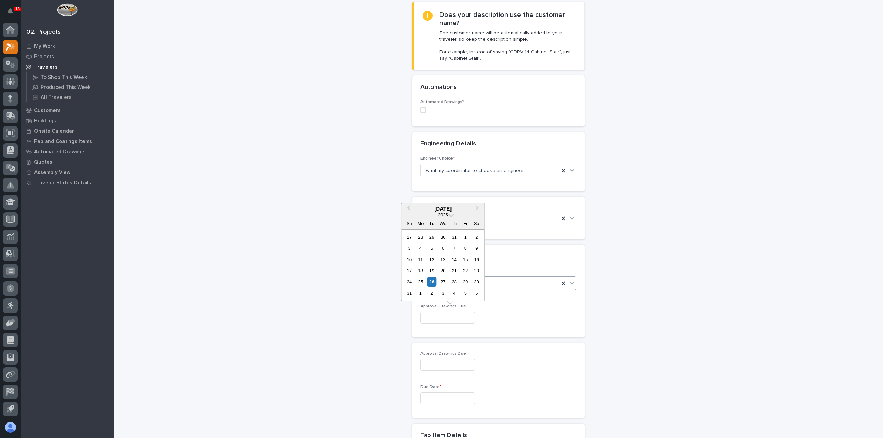
click at [462, 283] on div "29" at bounding box center [465, 281] width 9 height 9
type input "**********"
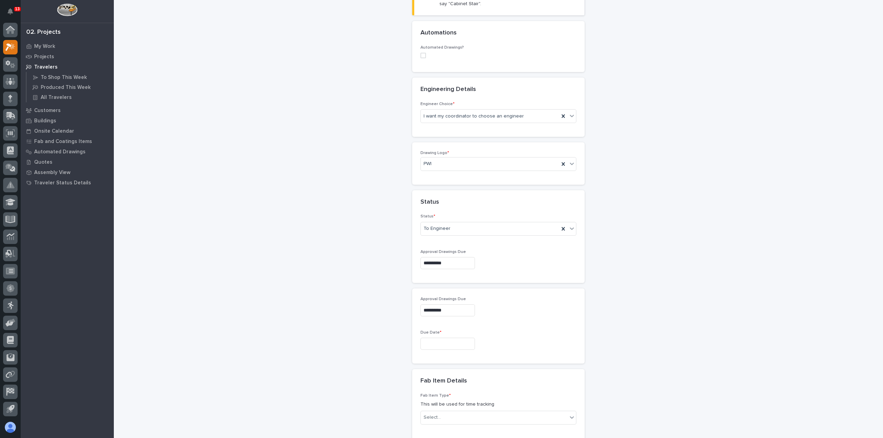
scroll to position [279, 0]
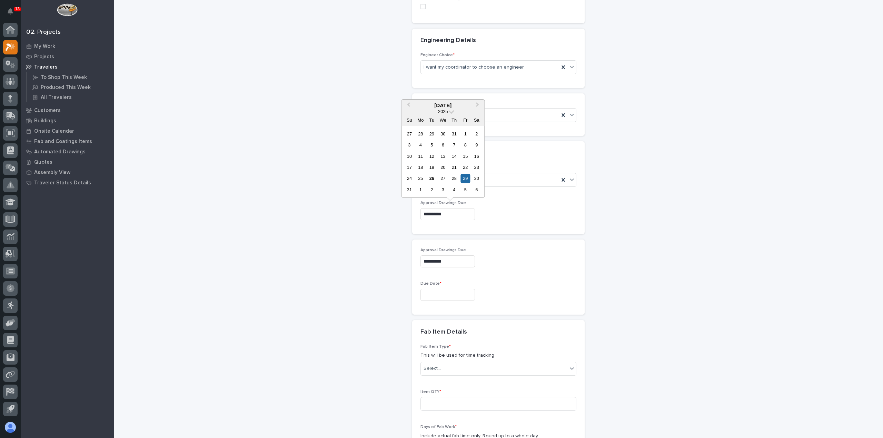
click at [451, 212] on input "**********" at bounding box center [447, 214] width 54 height 12
click at [465, 191] on div "5" at bounding box center [465, 189] width 9 height 9
type input "**********"
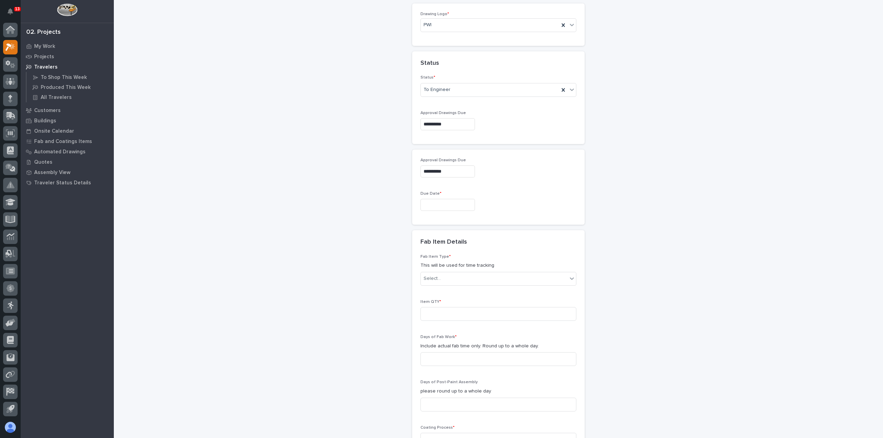
scroll to position [383, 0]
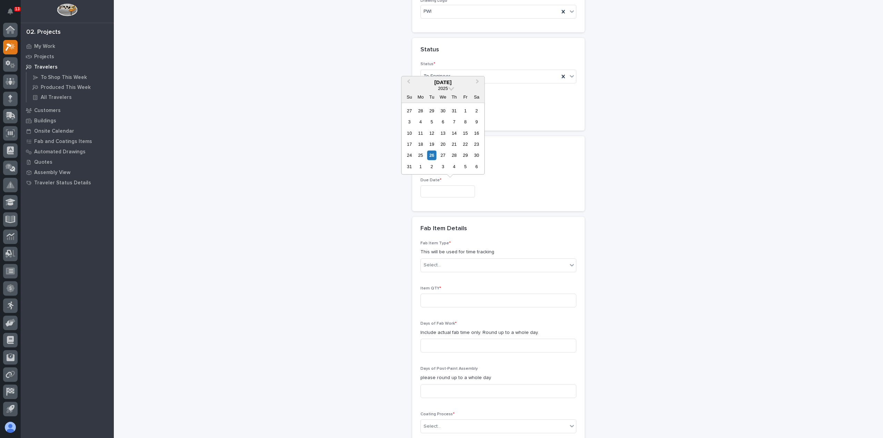
click at [447, 192] on input "text" at bounding box center [447, 191] width 54 height 12
click at [477, 81] on span "Next Month" at bounding box center [477, 82] width 0 height 9
click at [478, 83] on button "Next Month" at bounding box center [477, 82] width 11 height 11
click at [410, 80] on button "Previous Month" at bounding box center [407, 82] width 11 height 11
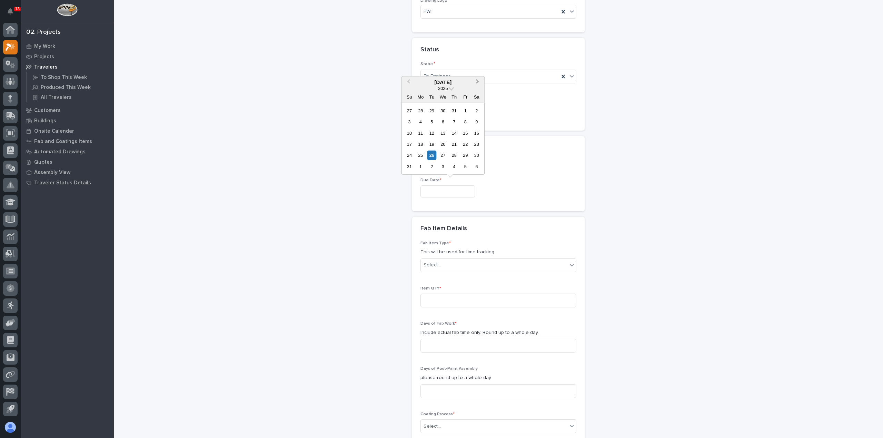
click at [476, 84] on button "Next Month" at bounding box center [477, 82] width 11 height 11
click at [477, 83] on span "Next Month" at bounding box center [477, 82] width 0 height 9
click at [433, 142] on div "21" at bounding box center [431, 144] width 9 height 9
type input "**********"
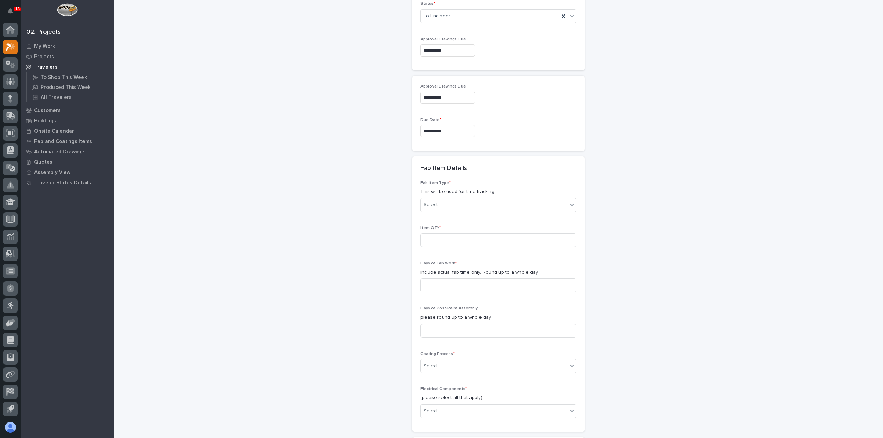
scroll to position [452, 0]
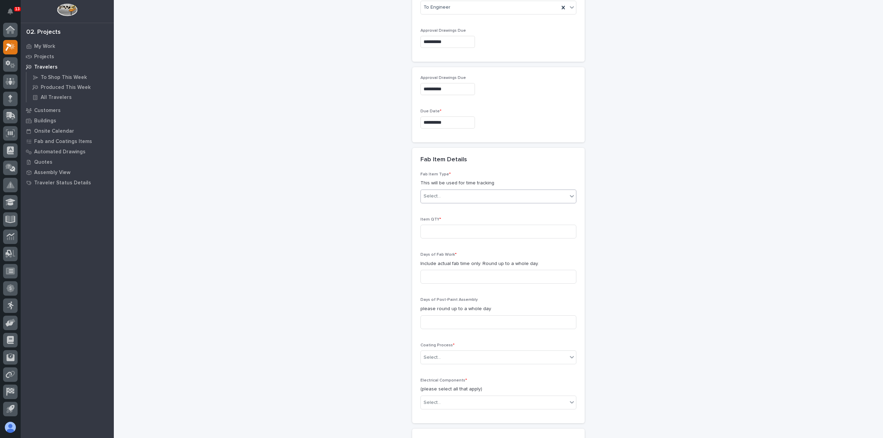
click at [444, 191] on div "Select..." at bounding box center [494, 196] width 147 height 11
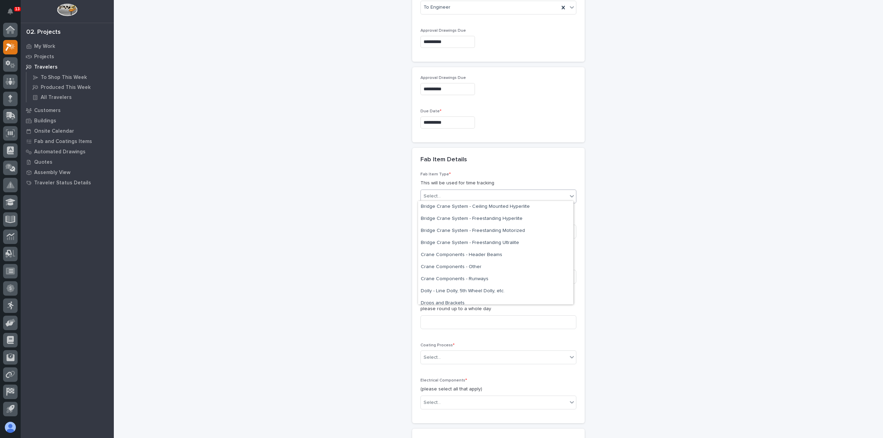
scroll to position [103, 0]
click at [480, 251] on div "Bridge Crane System - Freestanding Ultralite" at bounding box center [495, 248] width 155 height 12
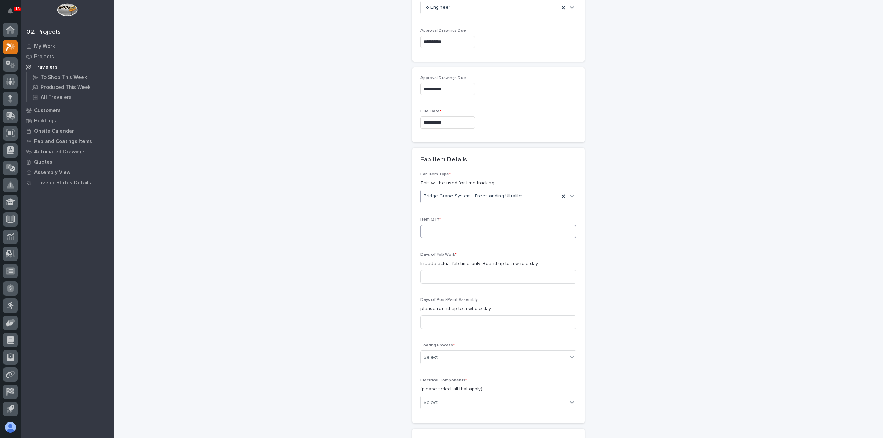
click at [457, 233] on input at bounding box center [498, 232] width 156 height 14
type input "1"
click at [456, 278] on input at bounding box center [498, 277] width 156 height 14
click at [438, 275] on input at bounding box center [498, 277] width 156 height 14
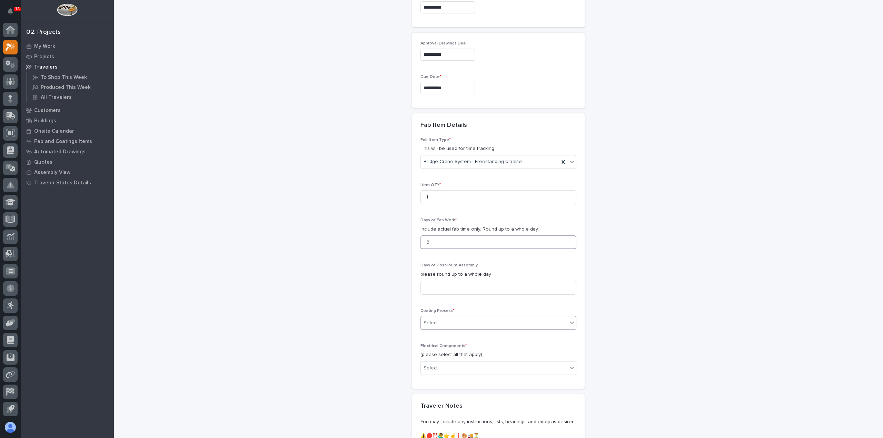
type input "3"
click at [442, 324] on div "Select..." at bounding box center [494, 322] width 147 height 11
click at [440, 342] on div "In-House Paint/Powder" at bounding box center [495, 346] width 155 height 12
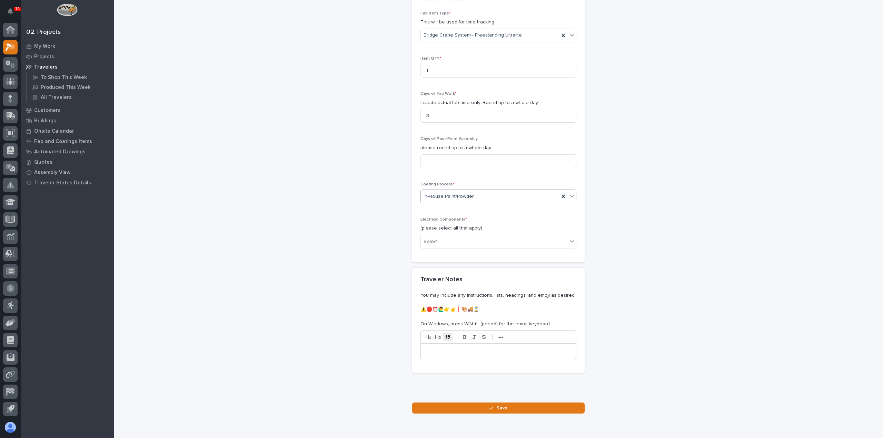
scroll to position [624, 0]
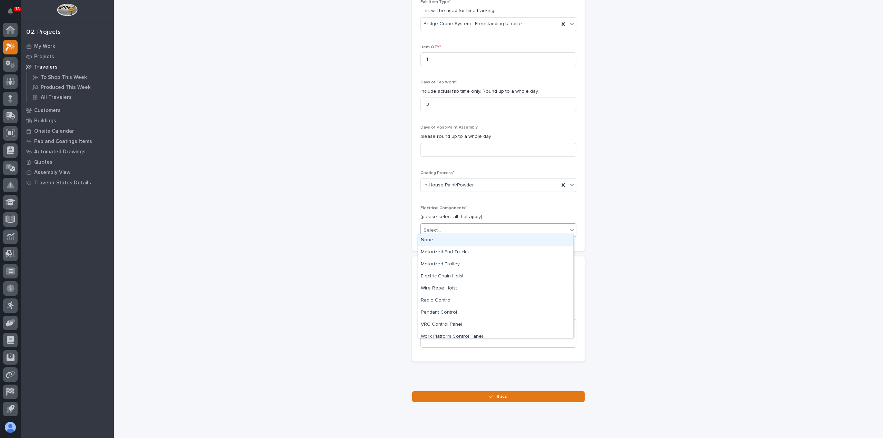
click at [437, 231] on div "Select..." at bounding box center [431, 230] width 17 height 7
click at [445, 277] on div "Electric Chain Hoist" at bounding box center [495, 277] width 155 height 12
click at [569, 229] on icon at bounding box center [571, 229] width 7 height 7
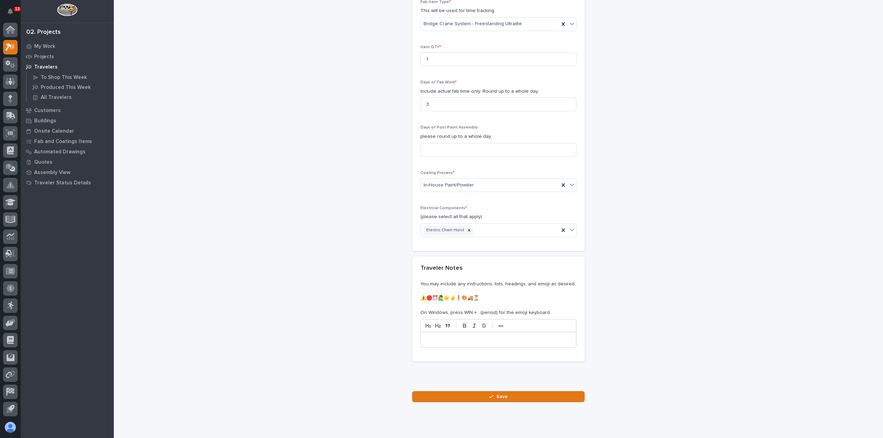
click at [485, 336] on p at bounding box center [498, 339] width 145 height 7
click at [491, 391] on button "Save" at bounding box center [498, 396] width 172 height 11
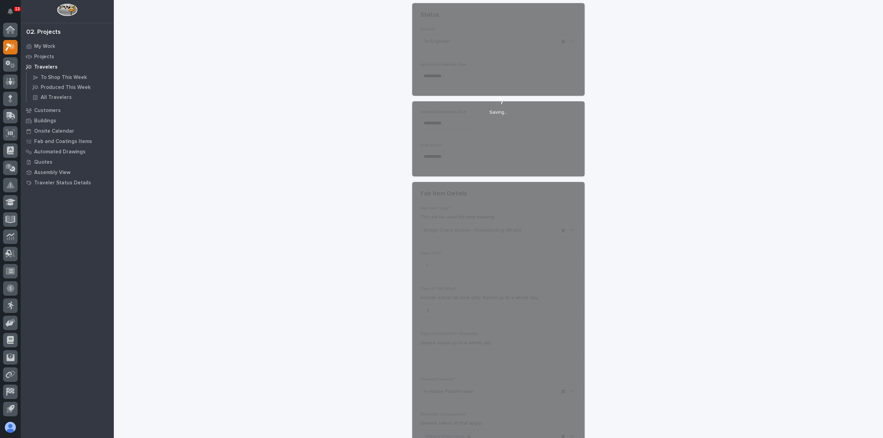
scroll to position [417, 0]
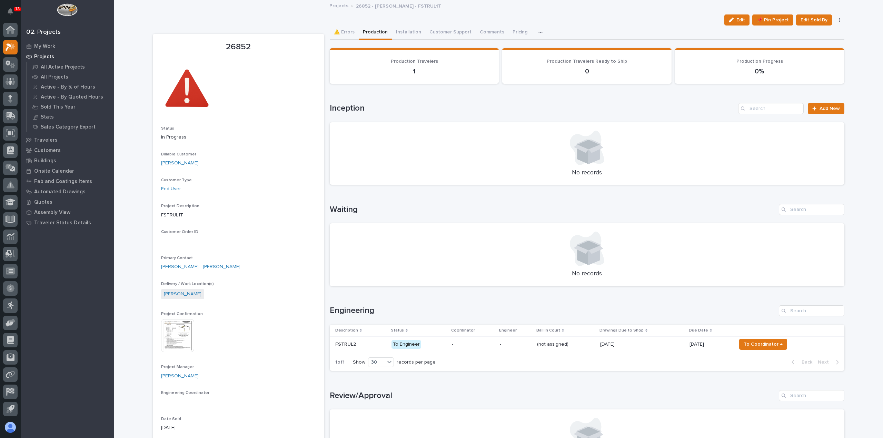
click at [476, 346] on p "-" at bounding box center [473, 345] width 42 height 6
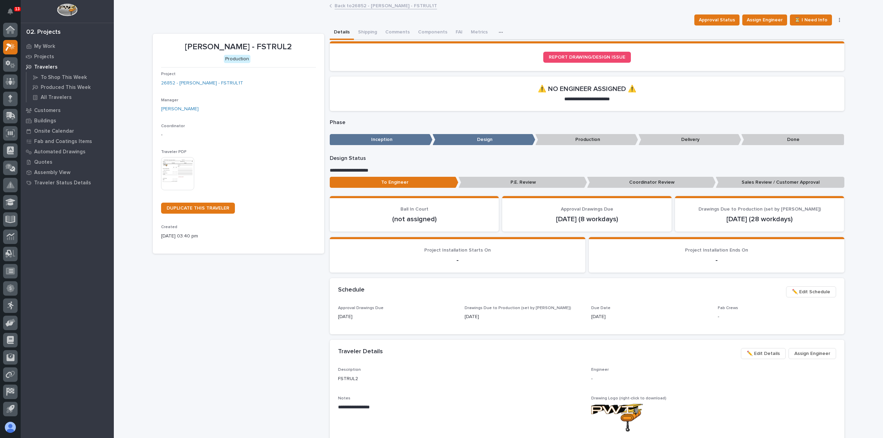
click at [179, 171] on img at bounding box center [177, 173] width 33 height 33
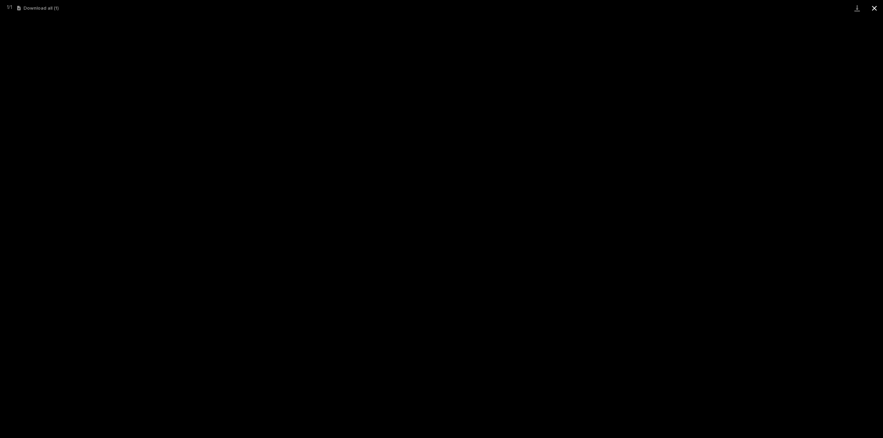
click at [876, 8] on button "Close gallery" at bounding box center [873, 8] width 17 height 16
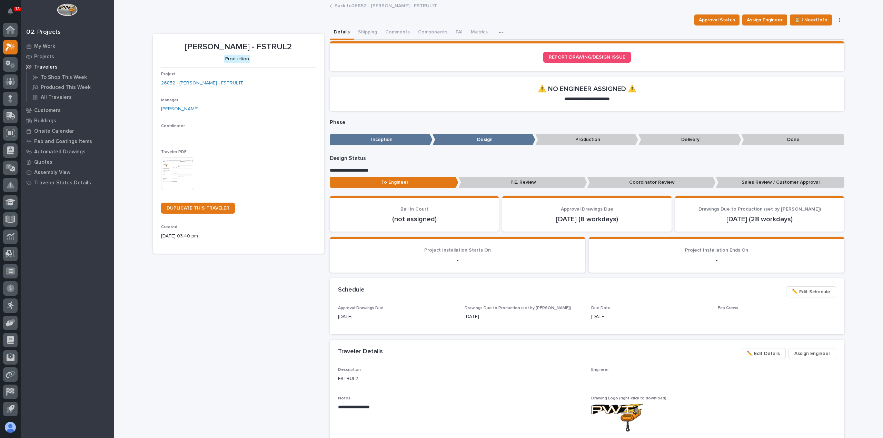
click at [346, 6] on link "Back to 26852 - [PERSON_NAME] - FSTRUL1T" at bounding box center [385, 5] width 102 height 8
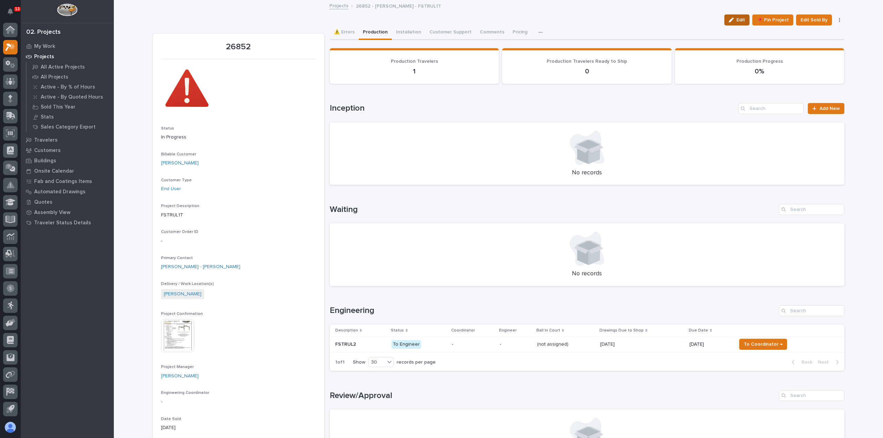
click at [740, 23] on button "Edit" at bounding box center [736, 19] width 25 height 11
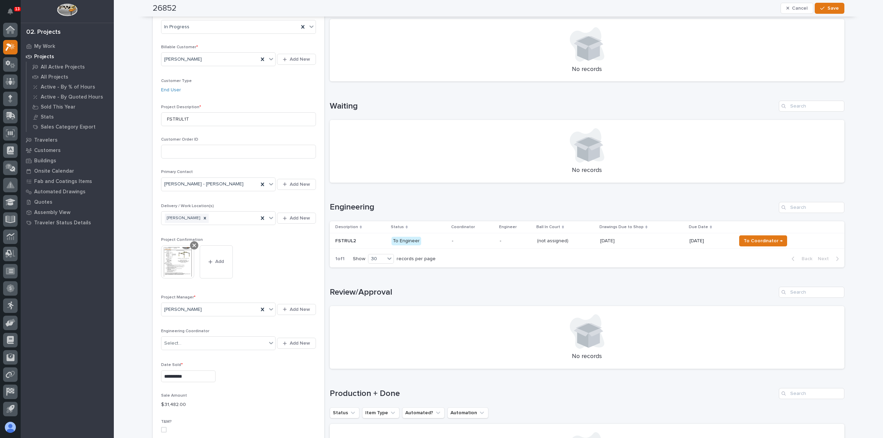
click at [194, 244] on div at bounding box center [194, 245] width 8 height 8
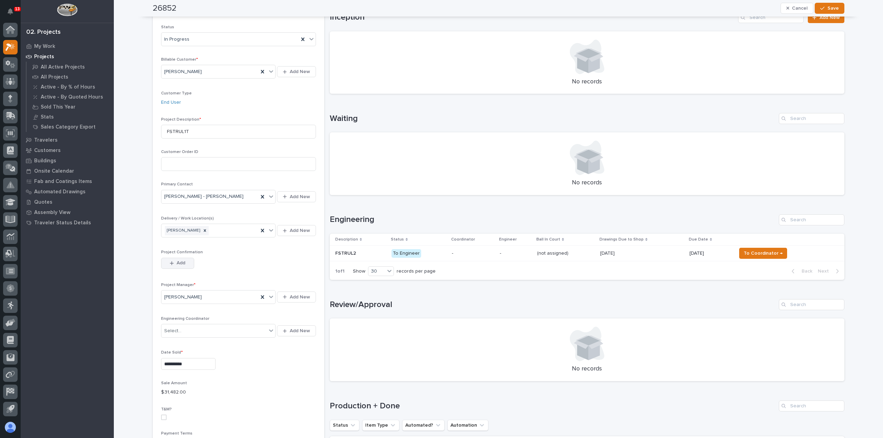
click at [172, 261] on div "button" at bounding box center [173, 263] width 7 height 5
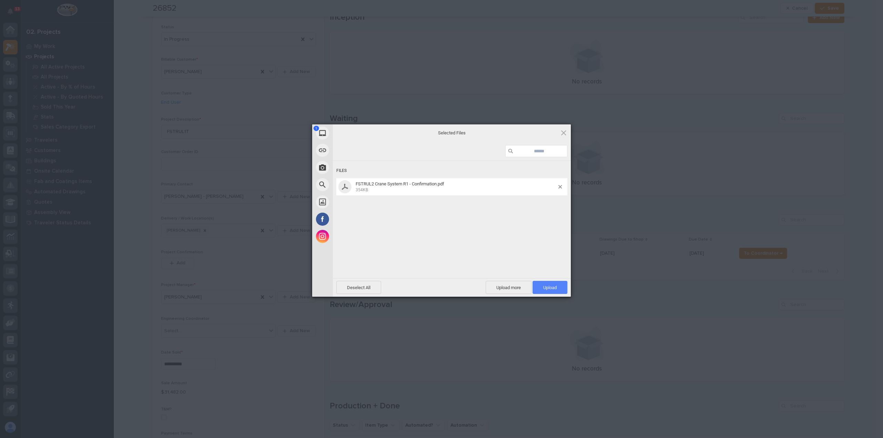
click at [559, 289] on span "Upload 1" at bounding box center [549, 287] width 35 height 13
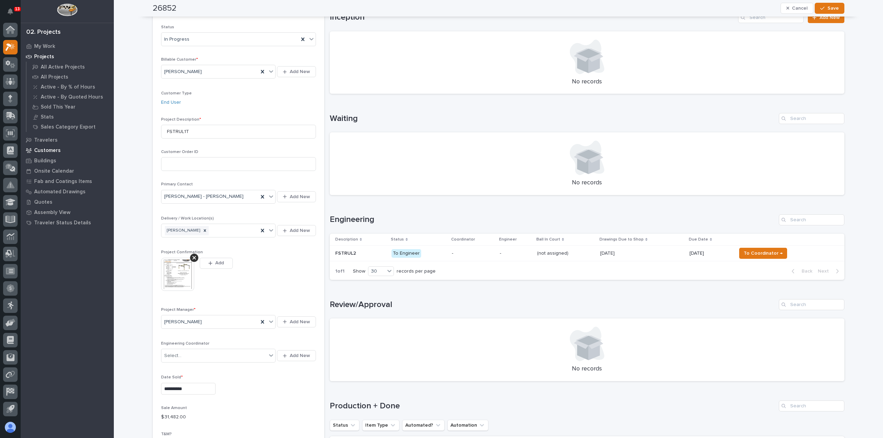
scroll to position [103, 0]
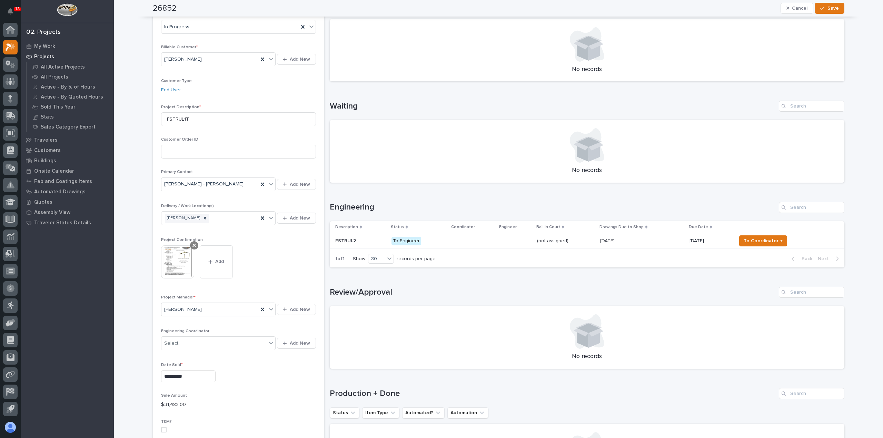
click at [192, 244] on icon at bounding box center [193, 245] width 3 height 3
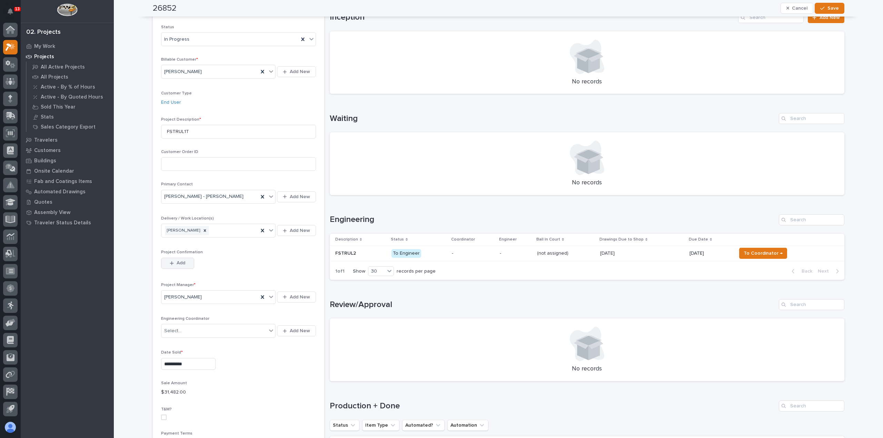
click at [177, 260] on span "Add" at bounding box center [181, 263] width 9 height 6
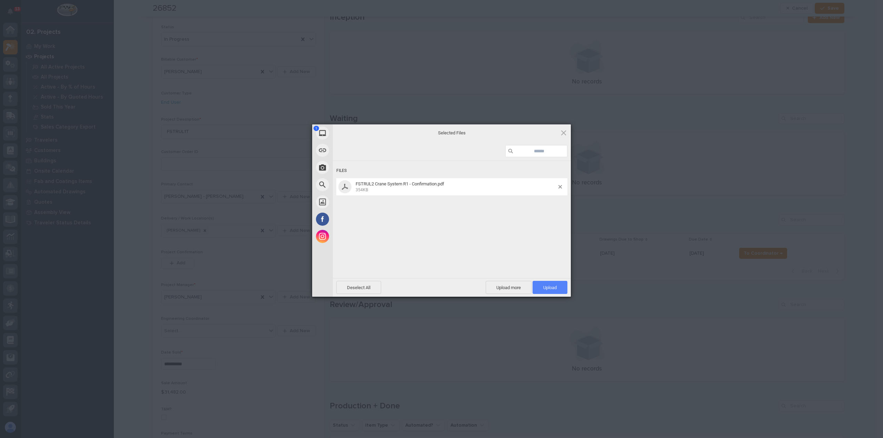
click at [553, 287] on span "Upload 1" at bounding box center [549, 287] width 13 height 5
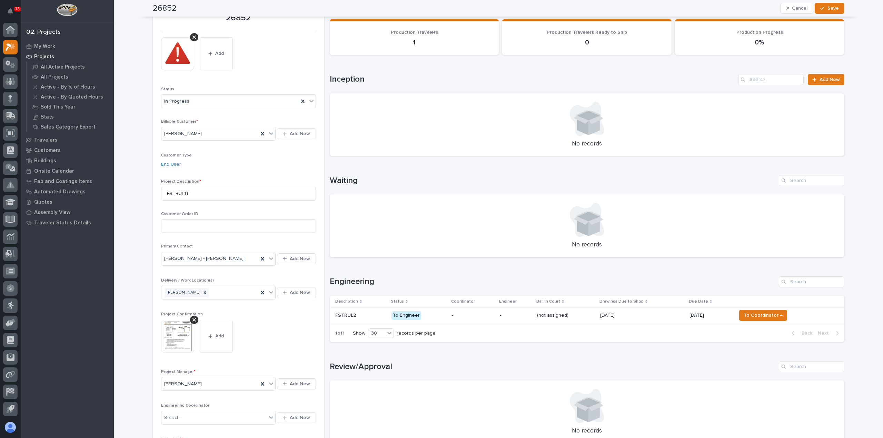
scroll to position [0, 0]
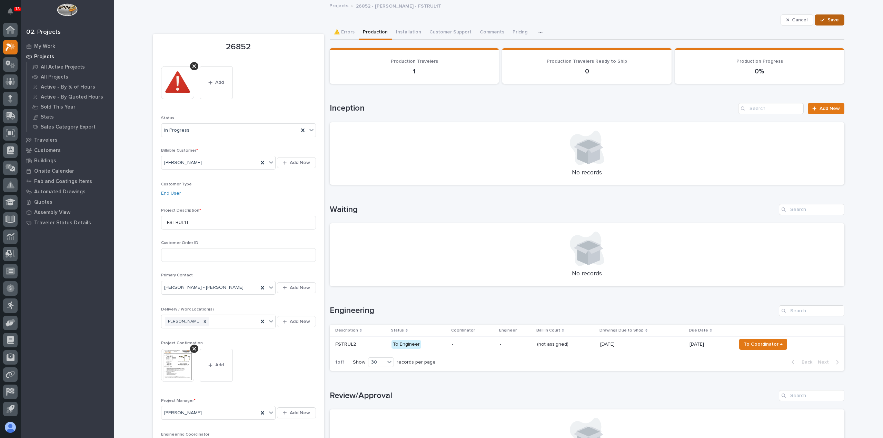
click at [826, 24] on button "Save" at bounding box center [828, 19] width 29 height 11
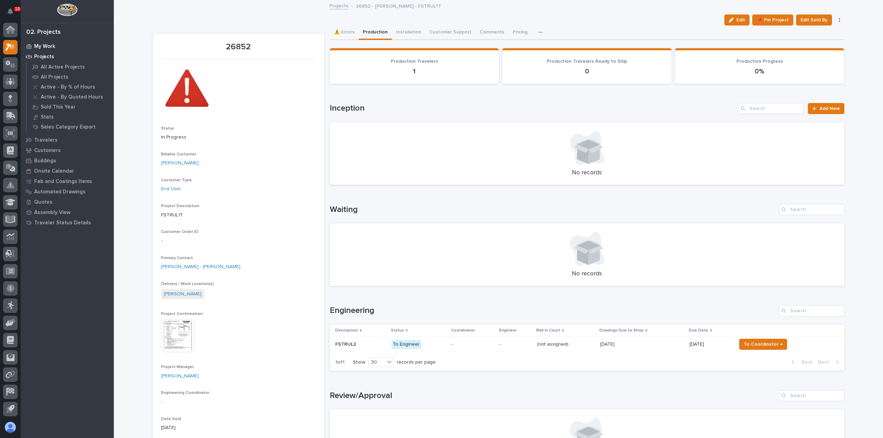
click at [42, 47] on p "My Work" at bounding box center [44, 46] width 21 height 6
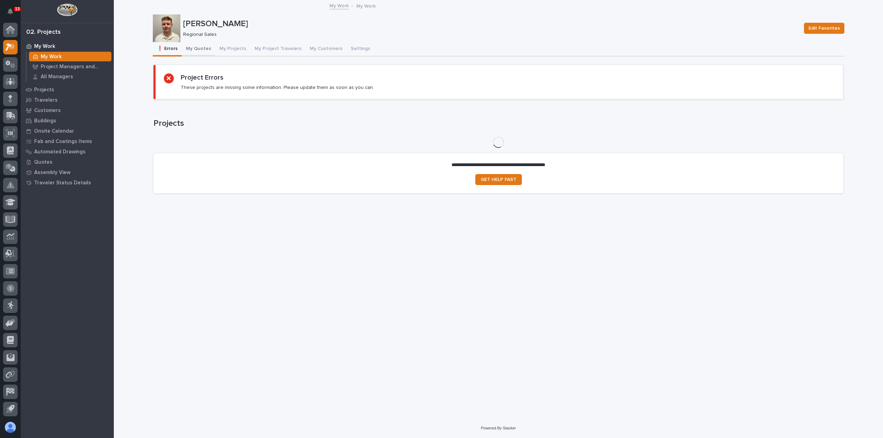
click at [206, 49] on button "My Quotes" at bounding box center [198, 49] width 33 height 14
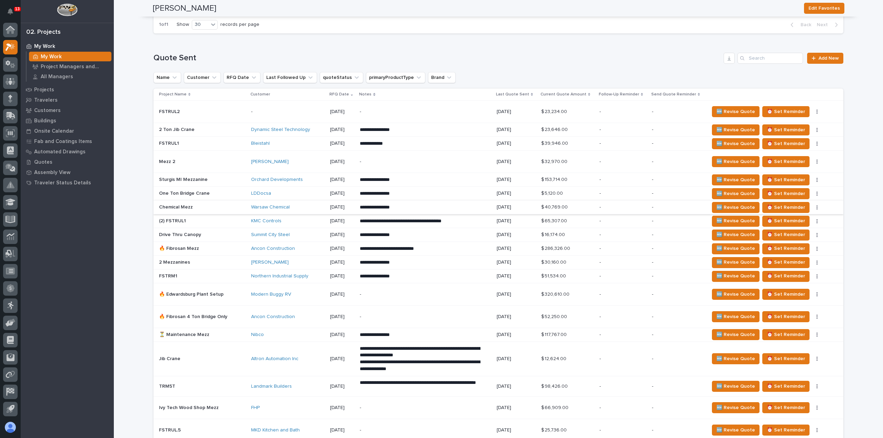
scroll to position [414, 0]
